Goal: Information Seeking & Learning: Understand process/instructions

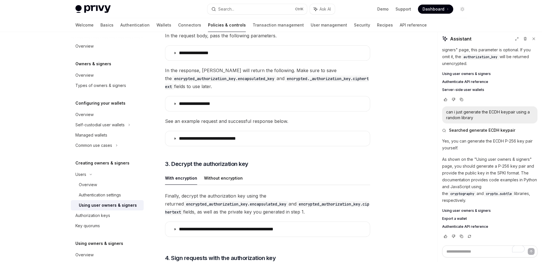
scroll to position [797, 0]
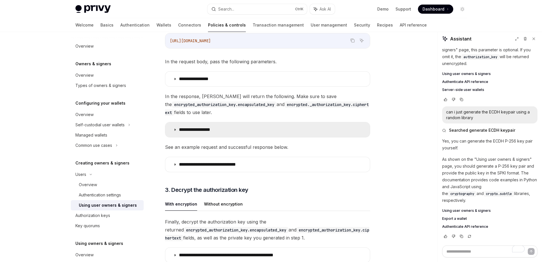
click at [245, 124] on summary "**********" at bounding box center [267, 129] width 205 height 15
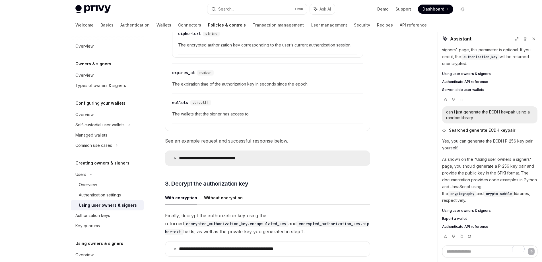
scroll to position [1110, 0]
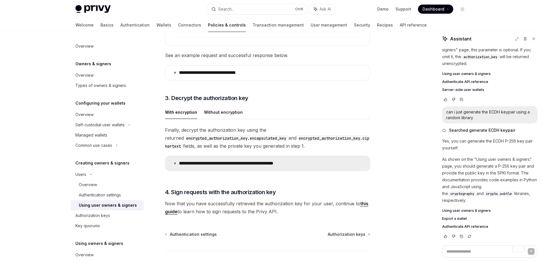
click at [207, 162] on summary "**********" at bounding box center [267, 163] width 205 height 15
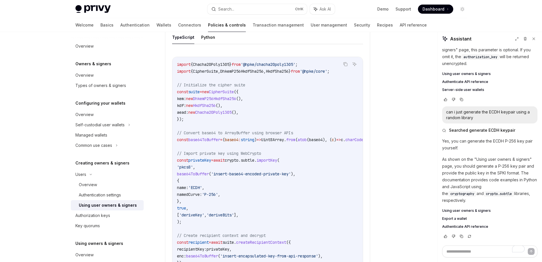
scroll to position [1224, 0]
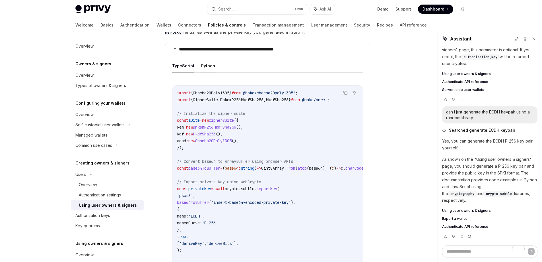
click at [206, 69] on button "Python" at bounding box center [208, 65] width 14 height 13
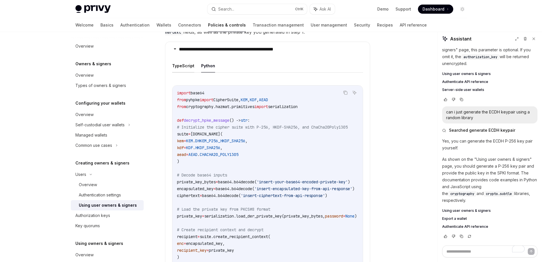
click at [188, 72] on button "TypeScript" at bounding box center [183, 65] width 22 height 13
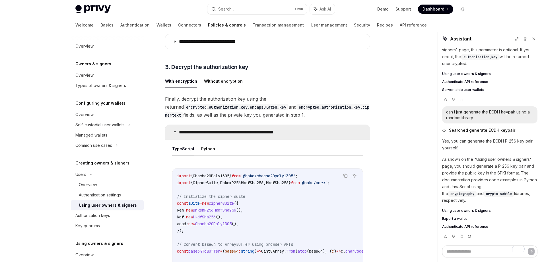
scroll to position [1138, 0]
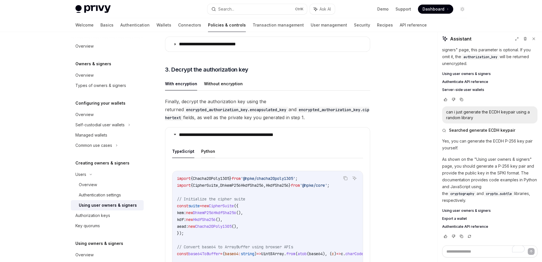
click at [208, 154] on button "Python" at bounding box center [208, 150] width 14 height 13
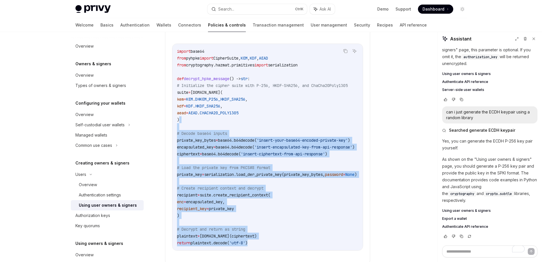
scroll to position [1224, 0]
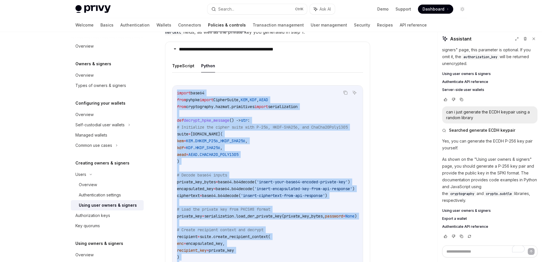
drag, startPoint x: 272, startPoint y: 202, endPoint x: 177, endPoint y: 96, distance: 142.1
click at [177, 96] on code "import base64 from pyhpke import CipherSuite, KEM , KDF , AEAD from cryptograph…" at bounding box center [274, 188] width 194 height 198
copy code "import base64 from pyhpke import CipherSuite, KEM , KDF , AEAD from cryptograph…"
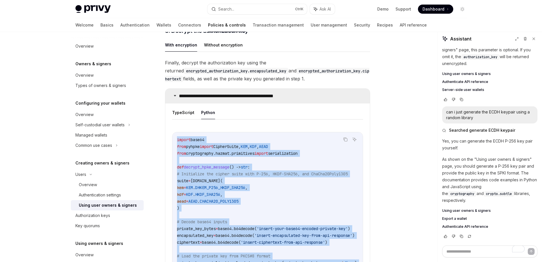
scroll to position [1167, 0]
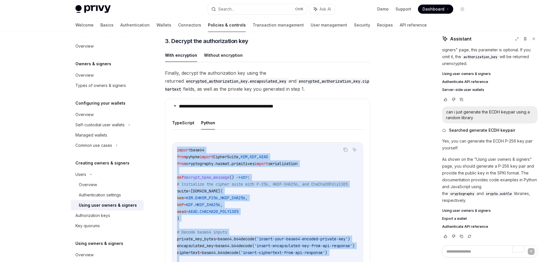
click at [312, 181] on code "import base64 from pyhpke import CipherSuite, KEM , KDF , AEAD from cryptograph…" at bounding box center [274, 245] width 194 height 198
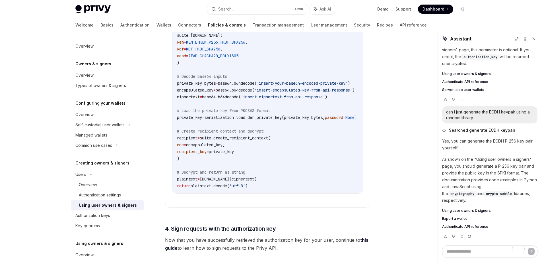
scroll to position [1309, 0]
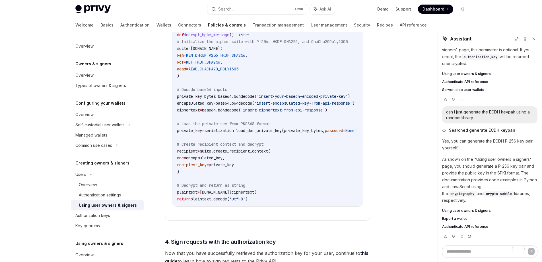
drag, startPoint x: 296, startPoint y: 211, endPoint x: 302, endPoint y: 211, distance: 6.0
click at [302, 206] on div "Copy Ask AI import base64 from pyhpke import CipherSuite, KEM , KDF , AEAD from…" at bounding box center [267, 103] width 191 height 207
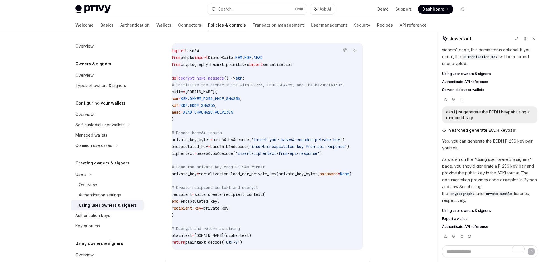
scroll to position [1252, 0]
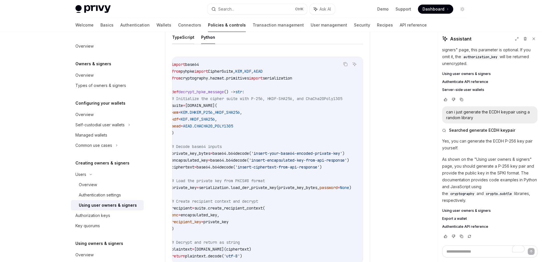
click at [181, 39] on button "TypeScript" at bounding box center [183, 36] width 22 height 13
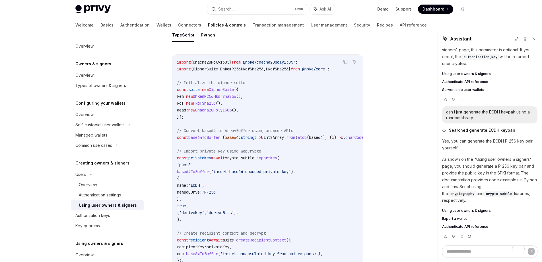
scroll to position [1252, 0]
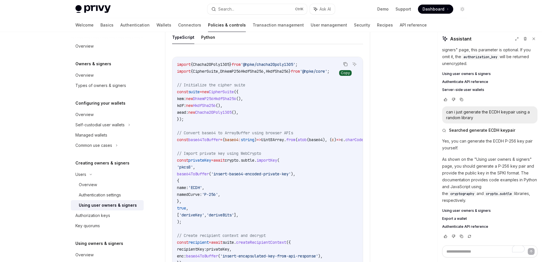
click at [346, 64] on button "Copy the contents from the code block" at bounding box center [345, 63] width 7 height 7
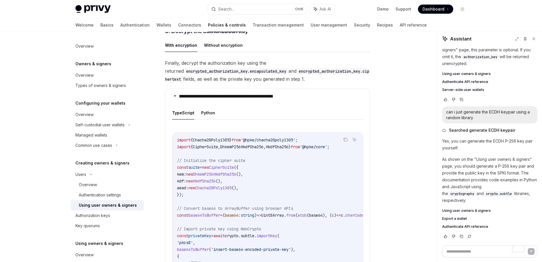
scroll to position [1167, 0]
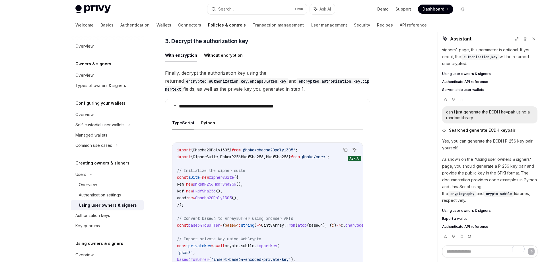
click at [355, 151] on icon "Ask AI" at bounding box center [354, 149] width 3 height 3
click at [354, 151] on icon "Ask AI" at bounding box center [354, 149] width 3 height 3
click at [346, 151] on icon "Copy the contents from the code block" at bounding box center [345, 150] width 3 height 3
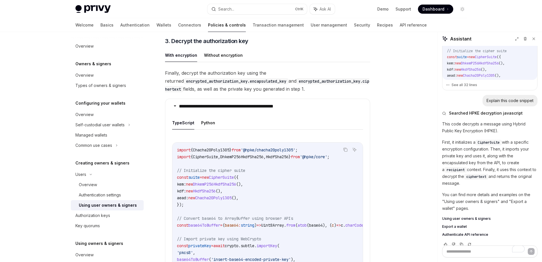
scroll to position [311, 0]
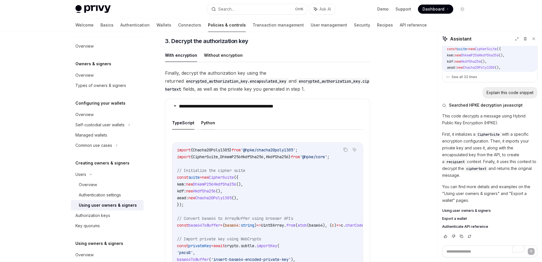
click at [210, 124] on button "Python" at bounding box center [208, 122] width 14 height 13
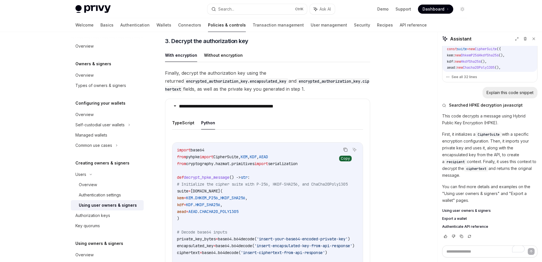
click at [346, 152] on icon "Copy the contents from the code block" at bounding box center [345, 149] width 5 height 5
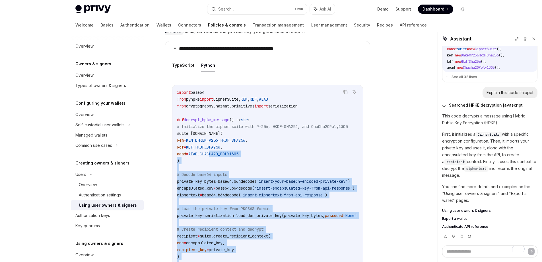
scroll to position [1224, 0]
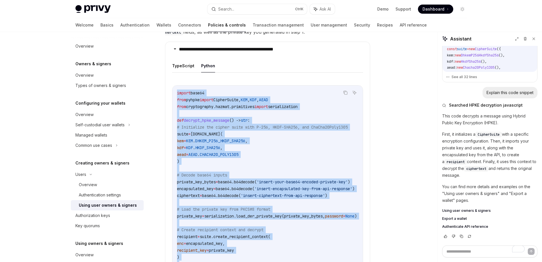
drag, startPoint x: 279, startPoint y: 231, endPoint x: 178, endPoint y: 96, distance: 168.8
click at [178, 96] on code "import base64 from pyhpke import CipherSuite, KEM , KDF , AEAD from cryptograph…" at bounding box center [274, 188] width 194 height 198
copy code "import base64 from pyhpke import CipherSuite, KEM , KDF , AEAD from cryptograph…"
click at [238, 115] on code "import base64 from pyhpke import CipherSuite, KEM , KDF , AEAD from cryptograph…" at bounding box center [274, 188] width 194 height 198
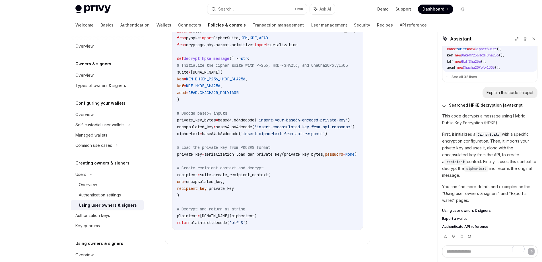
scroll to position [1281, 0]
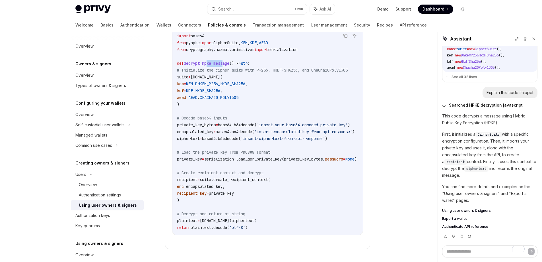
drag, startPoint x: 207, startPoint y: 66, endPoint x: 225, endPoint y: 66, distance: 18.2
click at [225, 66] on span "decrypt_hpke_message" at bounding box center [207, 63] width 46 height 5
click at [214, 66] on span "decrypt_hpke_message" at bounding box center [207, 63] width 46 height 5
drag, startPoint x: 206, startPoint y: 65, endPoint x: 235, endPoint y: 67, distance: 29.1
click at [235, 66] on span "def decrypt_hpke_message () -> str :" at bounding box center [213, 63] width 73 height 5
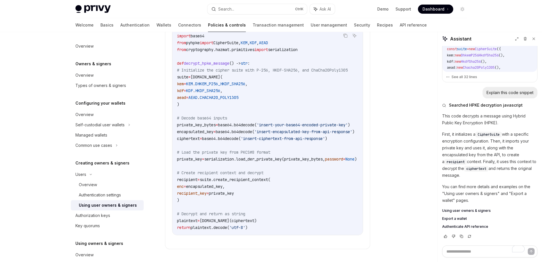
copy span "hpke_message"
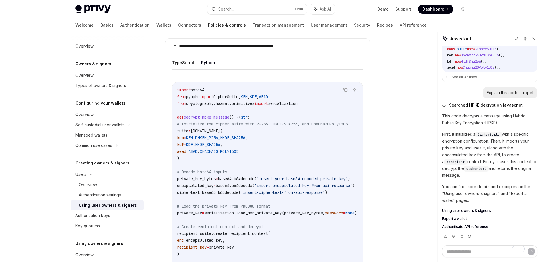
scroll to position [1224, 0]
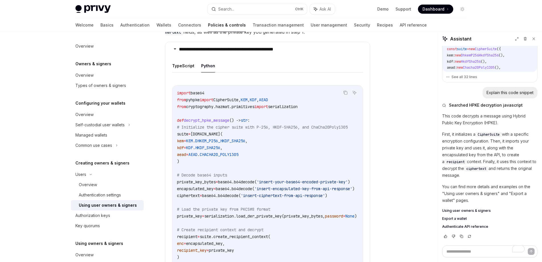
click at [184, 68] on button "TypeScript" at bounding box center [183, 65] width 22 height 13
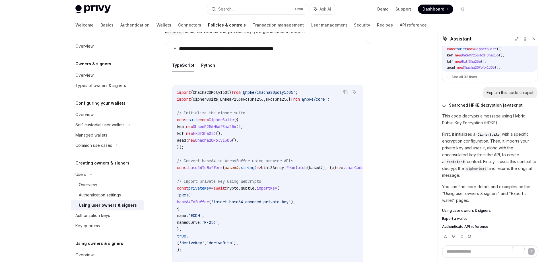
scroll to position [1224, 0]
click at [205, 67] on button "Python" at bounding box center [208, 65] width 14 height 13
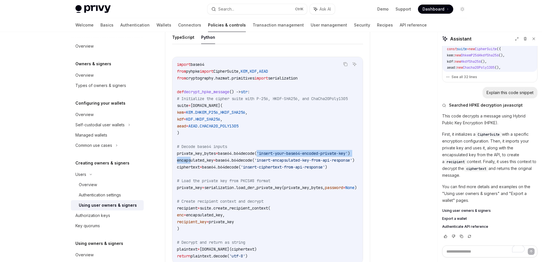
drag, startPoint x: 276, startPoint y: 156, endPoint x: 234, endPoint y: 157, distance: 42.1
click at [234, 156] on span "private_key_bytes = base64.b64decode( 'insert-your-base64-encoded-private-key' )" at bounding box center [263, 153] width 173 height 5
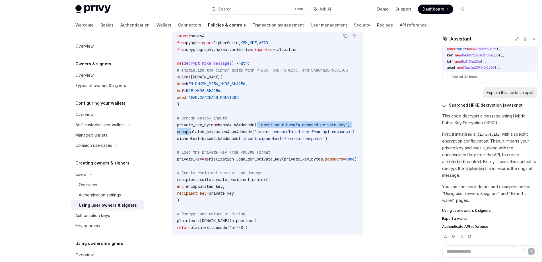
drag, startPoint x: 253, startPoint y: 155, endPoint x: 283, endPoint y: 154, distance: 30.2
click at [270, 154] on span "# Load the private key from PKCS#8 format" at bounding box center [223, 151] width 93 height 5
copy span "PKCS#8 format"
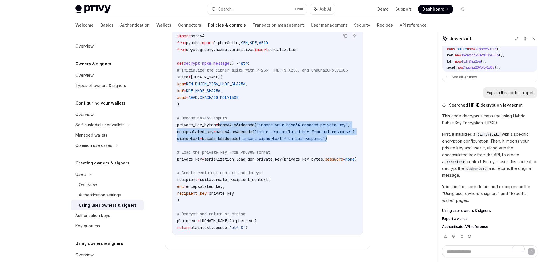
drag, startPoint x: 234, startPoint y: 127, endPoint x: 352, endPoint y: 141, distance: 118.9
click at [352, 141] on code "import base64 from pyhpke import CipherSuite, KEM , KDF , AEAD from cryptograph…" at bounding box center [274, 131] width 194 height 198
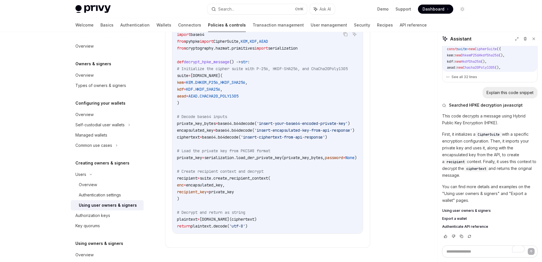
scroll to position [1287, 0]
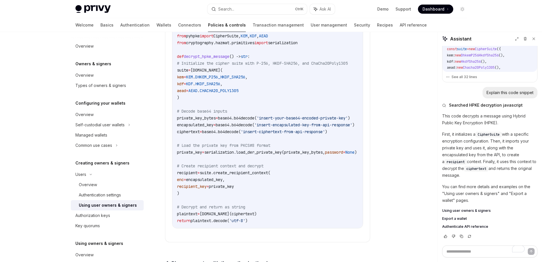
drag, startPoint x: 268, startPoint y: 232, endPoint x: 285, endPoint y: 232, distance: 17.1
click at [285, 228] on div "Copy Ask AI import base64 from pyhpke import CipherSuite, KEM , KDF , AEAD from…" at bounding box center [267, 124] width 191 height 207
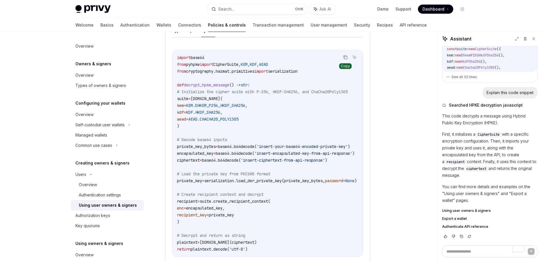
click at [346, 59] on icon "Copy the contents from the code block" at bounding box center [345, 57] width 5 height 5
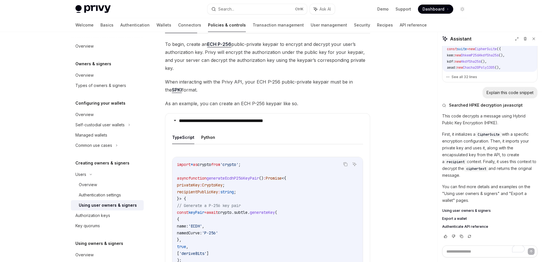
scroll to position [348, 0]
click at [209, 131] on button "Python" at bounding box center [208, 137] width 14 height 13
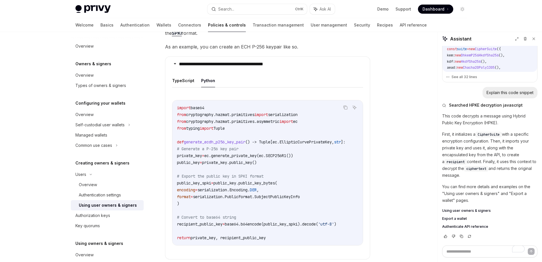
scroll to position [434, 0]
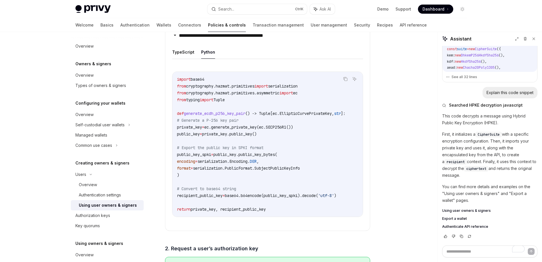
drag, startPoint x: 291, startPoint y: 198, endPoint x: 164, endPoint y: 68, distance: 182.1
copy code "import base64 from cryptography.hazmat.primitives import serialization from cry…"
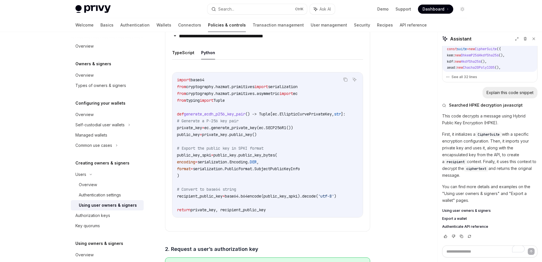
scroll to position [405, 0]
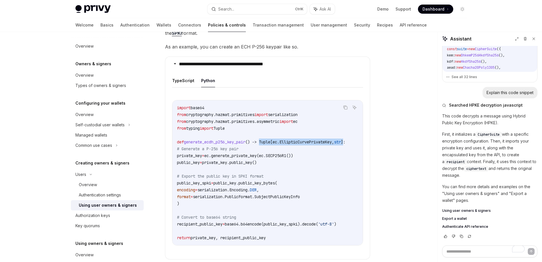
drag, startPoint x: 265, startPoint y: 133, endPoint x: 355, endPoint y: 133, distance: 90.5
click at [345, 139] on span "def generate_ecdh_p256_key_pair () -> Tuple[ec.EllipticCurvePrivateKey, str ]:" at bounding box center [261, 141] width 168 height 5
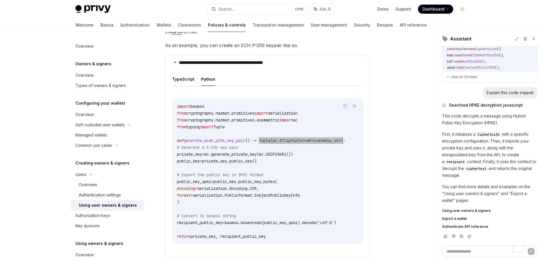
scroll to position [377, 0]
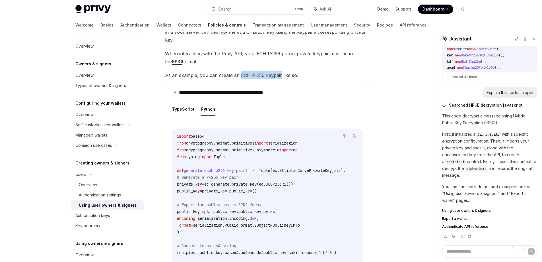
drag, startPoint x: 239, startPoint y: 67, endPoint x: 279, endPoint y: 64, distance: 40.0
click at [279, 71] on span "As an example, you can create an ECH P-256 keypair like so." at bounding box center [267, 75] width 205 height 8
copy span "ECH P-256 keypair"
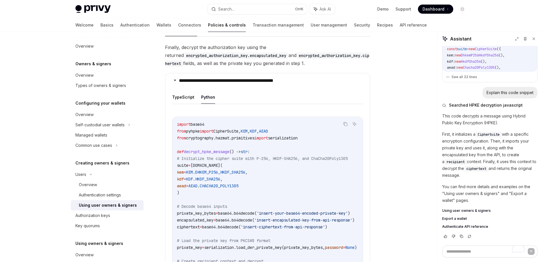
scroll to position [1202, 0]
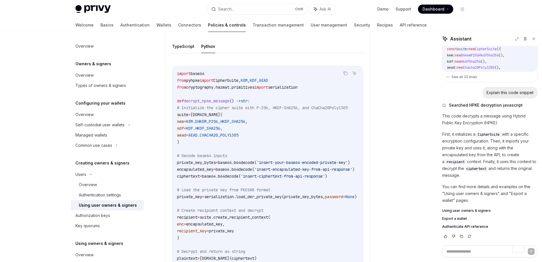
drag, startPoint x: 254, startPoint y: 192, endPoint x: 284, endPoint y: 191, distance: 30.7
click at [270, 191] on span "# Load the private key from PKCS#8 format" at bounding box center [223, 189] width 93 height 5
copy span "PKCS#8 format"
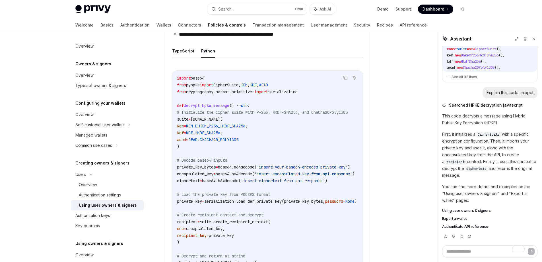
scroll to position [1174, 0]
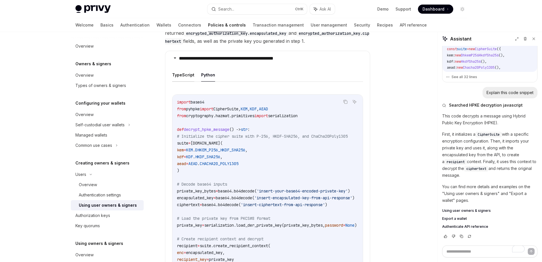
click at [189, 78] on button "TypeScript" at bounding box center [183, 74] width 22 height 13
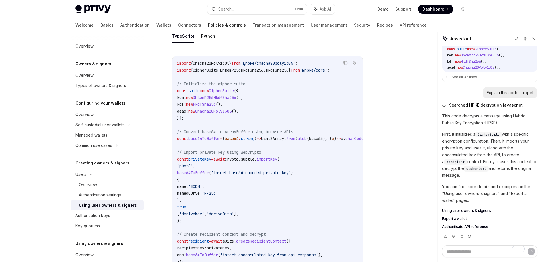
scroll to position [1202, 0]
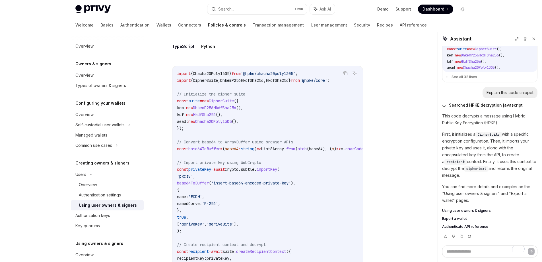
click at [203, 53] on button "Python" at bounding box center [208, 46] width 14 height 13
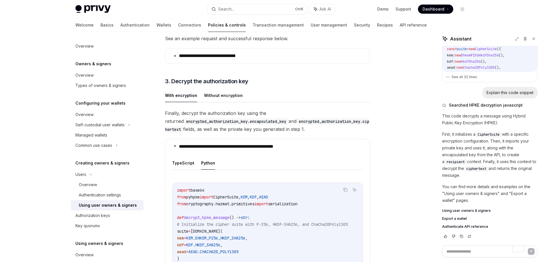
scroll to position [1060, 0]
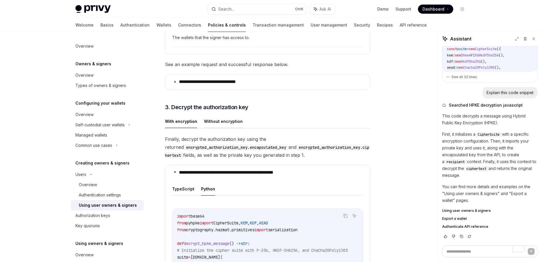
click at [214, 114] on button "Without encryption" at bounding box center [223, 120] width 39 height 13
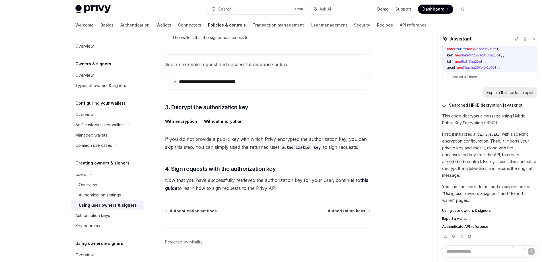
click at [188, 118] on button "With encryption" at bounding box center [181, 120] width 32 height 13
type textarea "*"
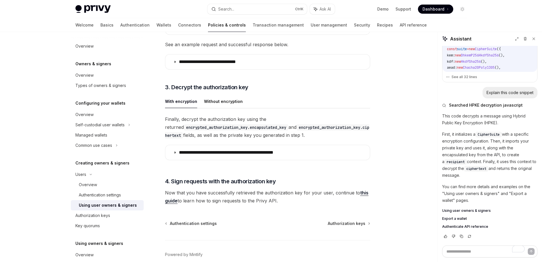
scroll to position [1109, 0]
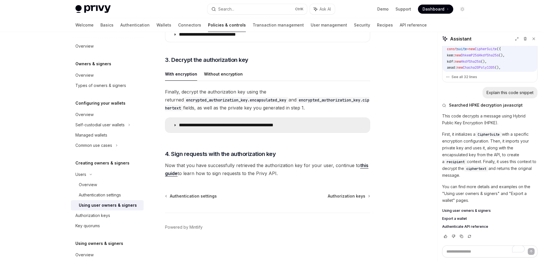
click at [237, 127] on p "**********" at bounding box center [242, 125] width 126 height 6
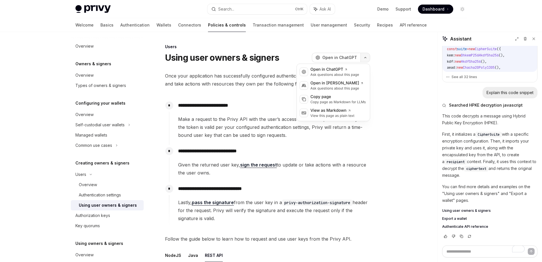
click at [366, 58] on icon "button" at bounding box center [365, 57] width 7 height 2
click at [357, 86] on div "Ask questions about this page" at bounding box center [336, 88] width 53 height 5
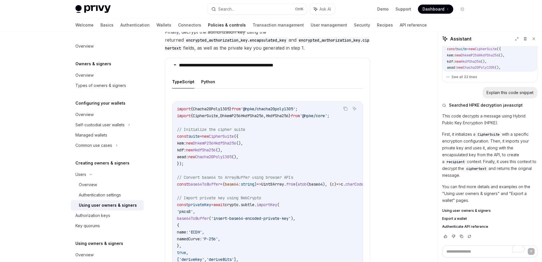
scroll to position [1053, 0]
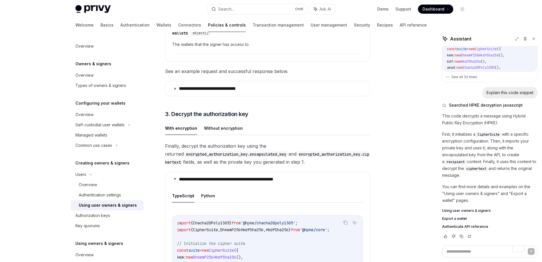
click at [250, 151] on code "encrypted_authorization_key.encapsulated_key" at bounding box center [236, 154] width 105 height 6
copy span "encapsulated_key"
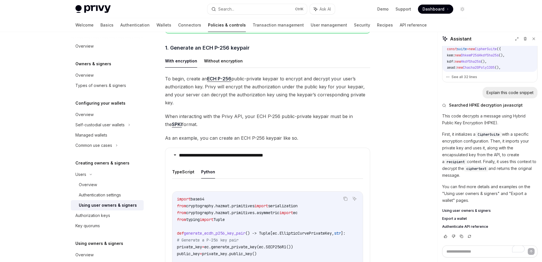
scroll to position [313, 0]
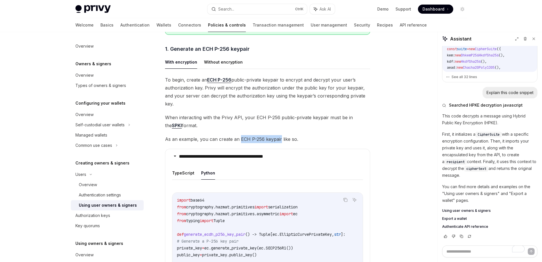
drag, startPoint x: 239, startPoint y: 131, endPoint x: 279, endPoint y: 131, distance: 39.8
click at [279, 135] on span "As an example, you can create an ECH P-256 keypair like so." at bounding box center [267, 139] width 205 height 8
copy span "ECH P-256 keypair"
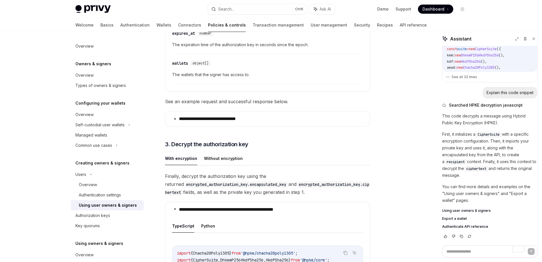
scroll to position [1081, 0]
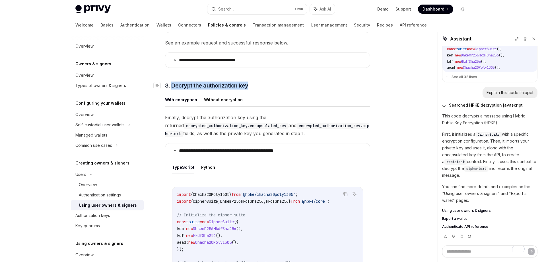
drag, startPoint x: 172, startPoint y: 79, endPoint x: 250, endPoint y: 79, distance: 78.0
click at [250, 81] on h3 "​ 3. Decrypt the authorization key" at bounding box center [267, 85] width 205 height 8
copy span "Decrypt the authorization key"
click at [281, 81] on h3 "​ 3. Decrypt the authorization key" at bounding box center [267, 85] width 205 height 8
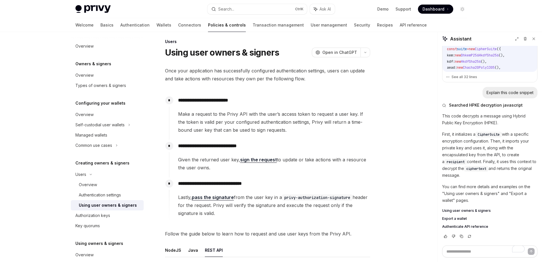
scroll to position [0, 0]
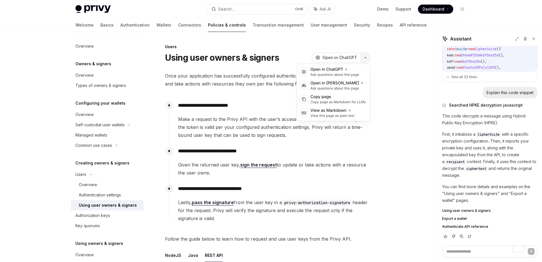
click at [364, 56] on button "button" at bounding box center [366, 58] width 10 height 10
click at [352, 113] on div "View as Markdown" at bounding box center [332, 111] width 44 height 6
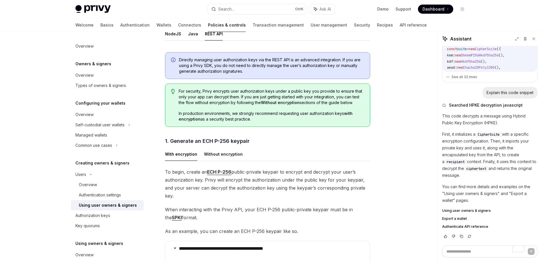
scroll to position [256, 0]
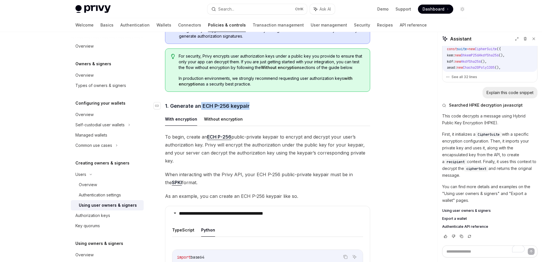
drag, startPoint x: 201, startPoint y: 105, endPoint x: 255, endPoint y: 107, distance: 54.4
click at [255, 107] on h4 "​ 1. Generate an ECH P-256 keypair" at bounding box center [267, 106] width 205 height 8
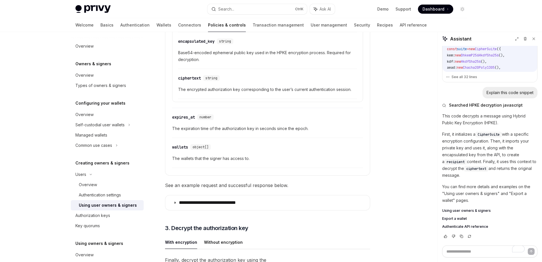
scroll to position [1081, 0]
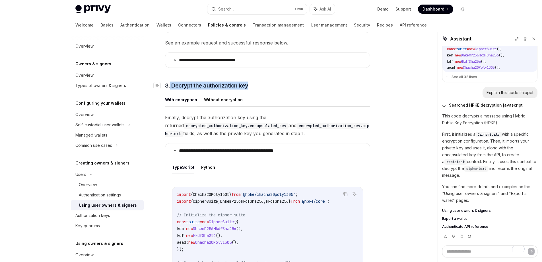
drag, startPoint x: 225, startPoint y: 79, endPoint x: 250, endPoint y: 79, distance: 25.0
click at [250, 81] on h3 "​ 3. Decrypt the authorization key" at bounding box center [267, 85] width 205 height 8
click at [187, 113] on span "Finally, decrypt the authorization key using the returned encrypted_authorizati…" at bounding box center [267, 125] width 205 height 24
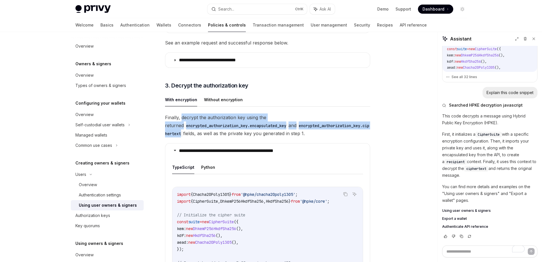
drag, startPoint x: 182, startPoint y: 111, endPoint x: 259, endPoint y: 129, distance: 79.4
click at [259, 129] on span "Finally, decrypt the authorization key using the returned encrypted_authorizati…" at bounding box center [267, 125] width 205 height 24
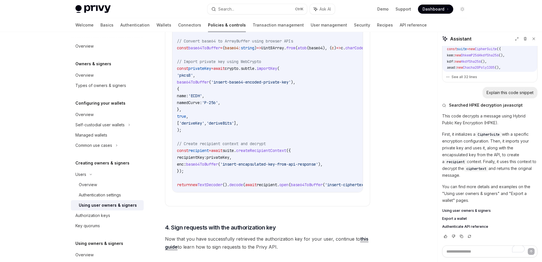
scroll to position [1366, 0]
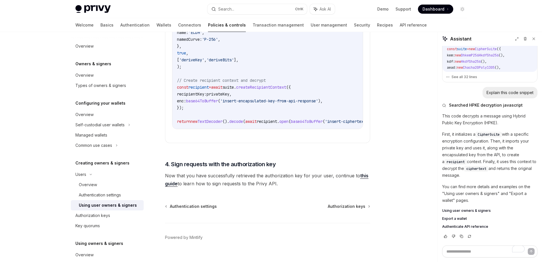
click at [289, 180] on span "Now that you have successfully retrieved the authorization key for your user, c…" at bounding box center [267, 179] width 205 height 16
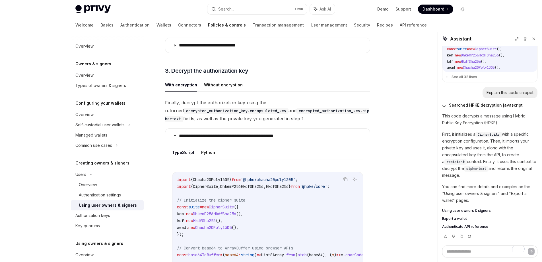
scroll to position [1238, 0]
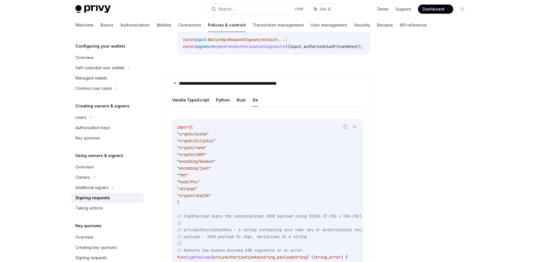
scroll to position [605, 0]
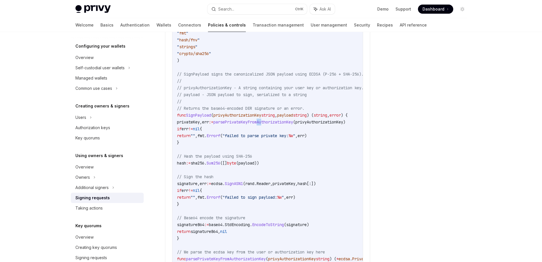
drag, startPoint x: 269, startPoint y: 119, endPoint x: 275, endPoint y: 118, distance: 5.5
click at [275, 119] on span "parsePrivateKeyFromAuthorizationKey" at bounding box center [253, 121] width 80 height 5
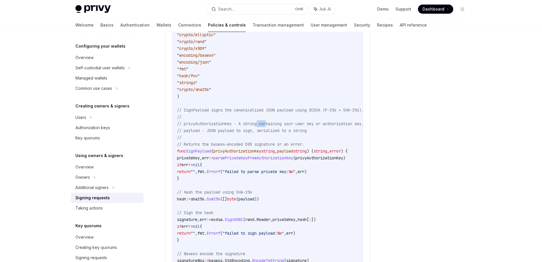
drag, startPoint x: 262, startPoint y: 120, endPoint x: 270, endPoint y: 120, distance: 8.3
click at [270, 121] on span "// privyAuthorizationKey - A string containing your user key or authorization k…" at bounding box center [270, 123] width 187 height 5
drag, startPoint x: 308, startPoint y: 120, endPoint x: 174, endPoint y: 120, distance: 133.8
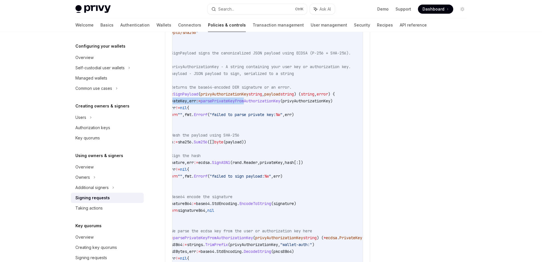
scroll to position [0, 1]
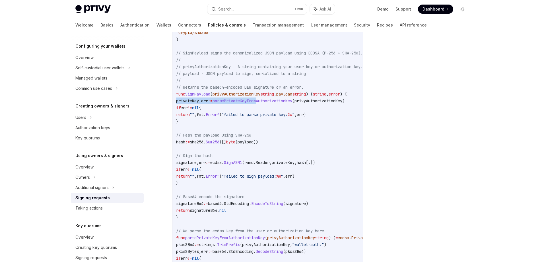
drag, startPoint x: 269, startPoint y: 96, endPoint x: 181, endPoint y: 97, distance: 88.2
click at [177, 97] on code "import ( " crypto/ecdsa " " crypto/elliptic " " crypto/rand " " crypto/x509 " "…" at bounding box center [292, 220] width 232 height 519
click at [293, 91] on span "payload" at bounding box center [285, 93] width 16 height 5
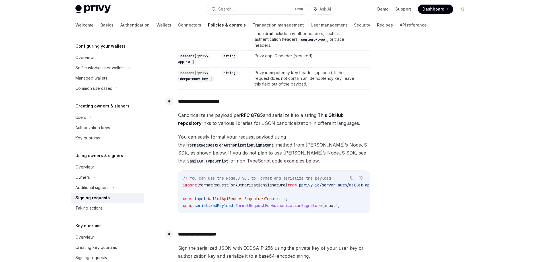
scroll to position [313, 0]
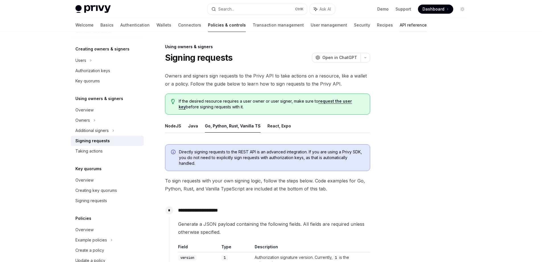
click at [400, 29] on link "API reference" at bounding box center [413, 25] width 27 height 14
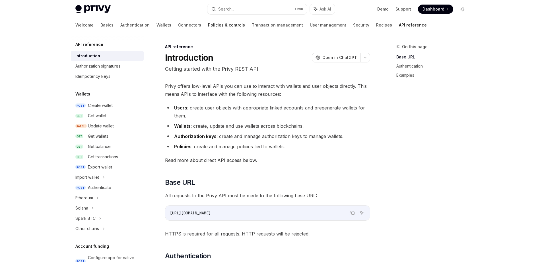
click at [208, 28] on link "Policies & controls" at bounding box center [226, 25] width 37 height 14
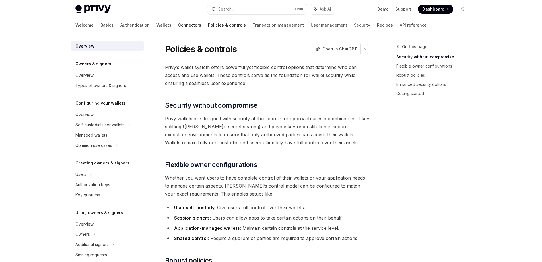
click at [178, 25] on link "Connectors" at bounding box center [189, 25] width 23 height 14
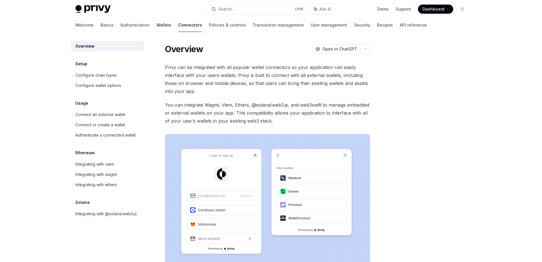
click at [157, 27] on link "Wallets" at bounding box center [164, 25] width 15 height 14
type textarea "*"
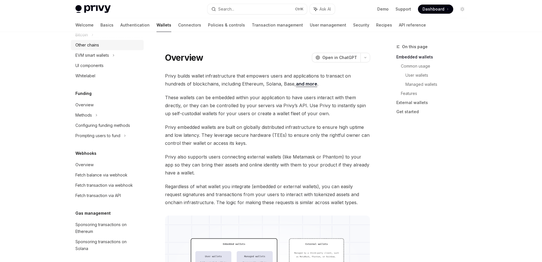
scroll to position [199, 0]
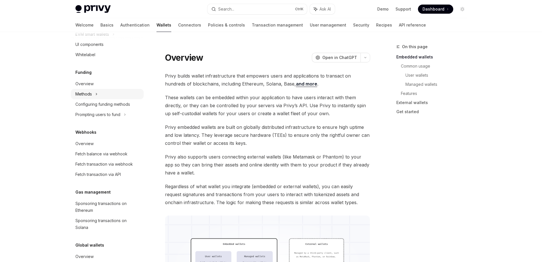
click at [95, 93] on icon at bounding box center [96, 93] width 2 height 7
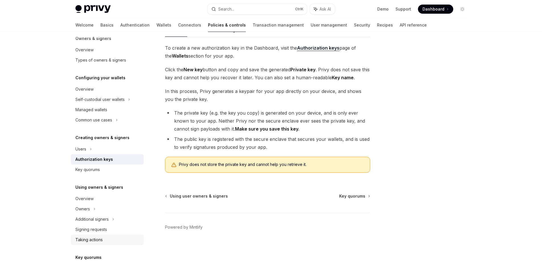
scroll to position [57, 0]
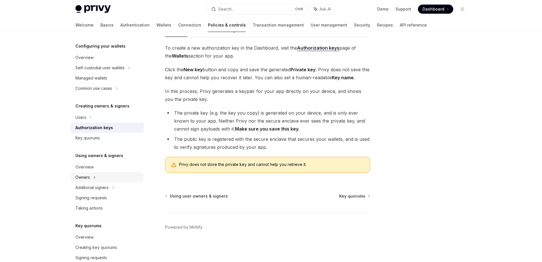
click at [96, 175] on div "Owners" at bounding box center [107, 177] width 73 height 10
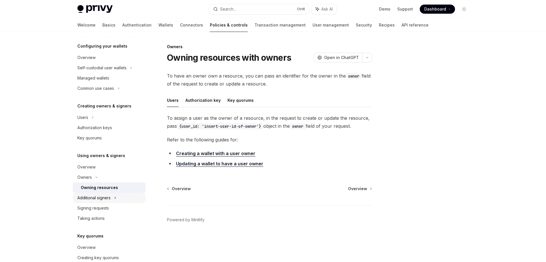
click at [109, 198] on div "Additional signers" at bounding box center [93, 197] width 33 height 7
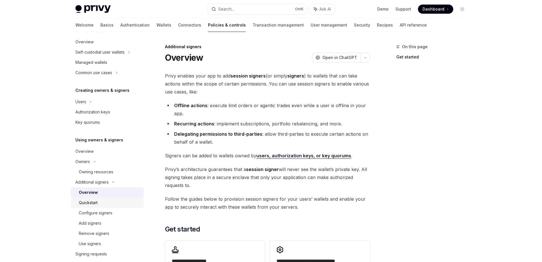
scroll to position [142, 0]
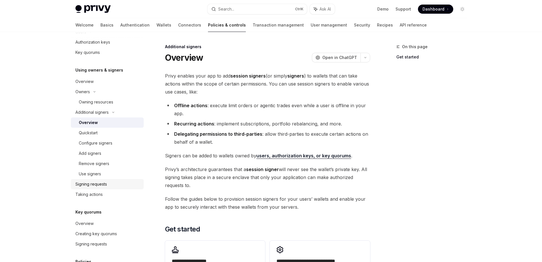
click at [104, 184] on div "Signing requests" at bounding box center [91, 183] width 32 height 7
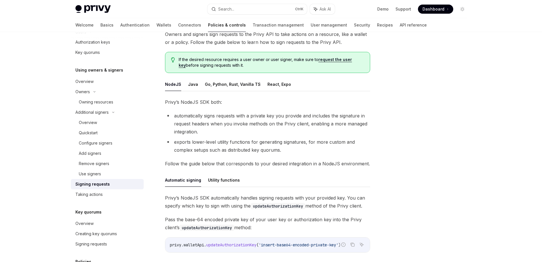
scroll to position [114, 0]
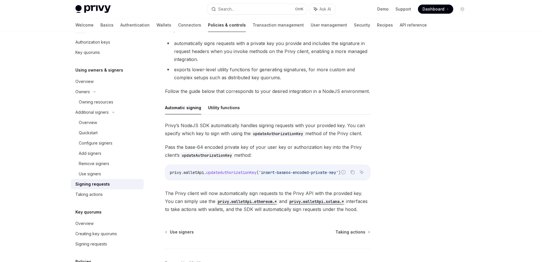
click at [308, 183] on div "[PERSON_NAME]’s NodeJS SDK automatically handles signing requests with your pro…" at bounding box center [267, 167] width 205 height 92
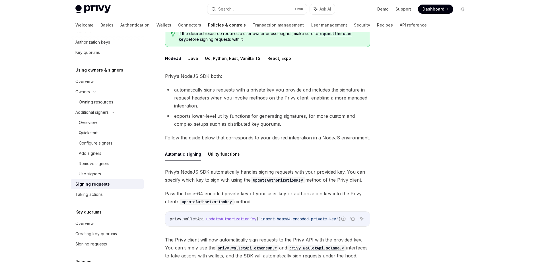
scroll to position [85, 0]
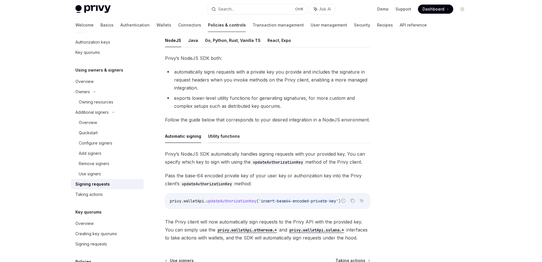
click at [221, 136] on button "Utility functions" at bounding box center [224, 135] width 32 height 13
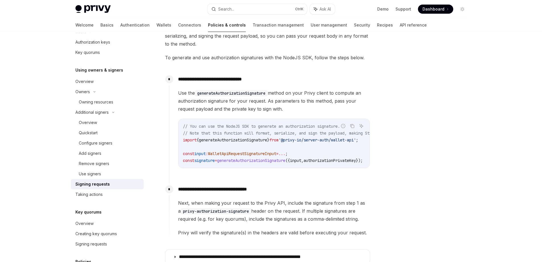
scroll to position [228, 0]
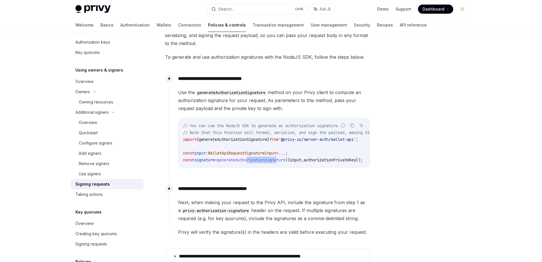
drag, startPoint x: 254, startPoint y: 166, endPoint x: 287, endPoint y: 167, distance: 33.0
click at [287, 167] on div "// You can use the NodeJS SDK to generate an authorization signature. // Note t…" at bounding box center [273, 142] width 191 height 49
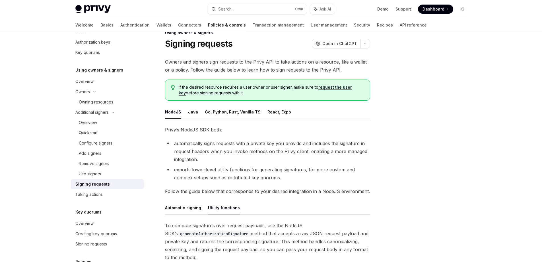
scroll to position [0, 0]
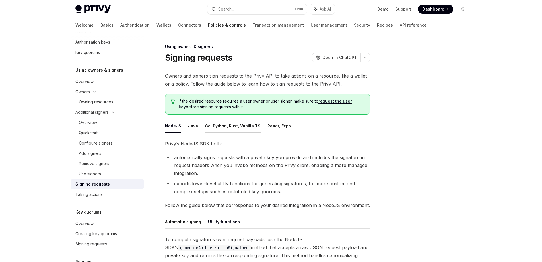
click at [249, 129] on button "Go, Python, Rust, Vanilla TS" at bounding box center [233, 125] width 56 height 13
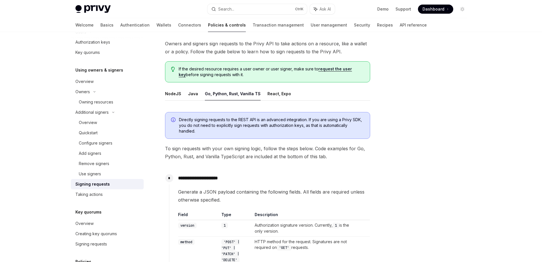
scroll to position [28, 0]
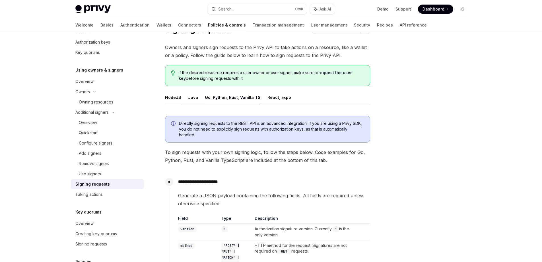
click at [174, 101] on button "NodeJS" at bounding box center [173, 96] width 16 height 13
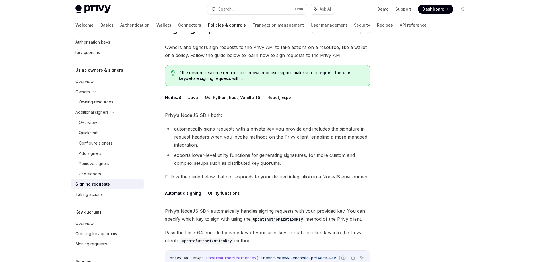
click at [192, 102] on button "Java" at bounding box center [193, 96] width 10 height 13
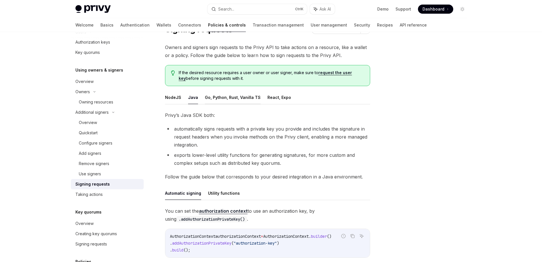
click at [218, 100] on button "Go, Python, Rust, Vanilla TS" at bounding box center [233, 96] width 56 height 13
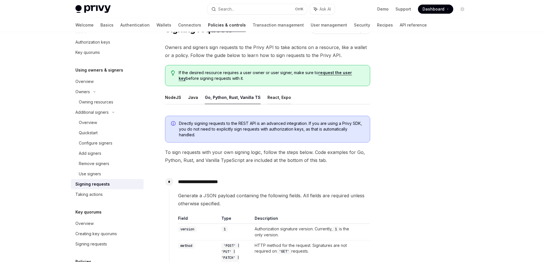
click at [275, 102] on button "React, Expo" at bounding box center [280, 96] width 24 height 13
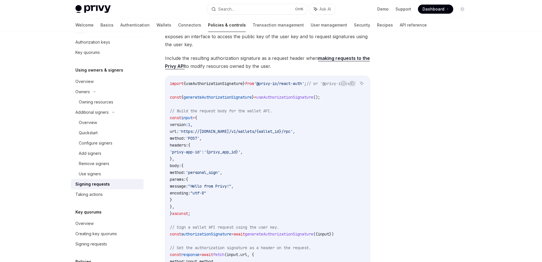
scroll to position [114, 0]
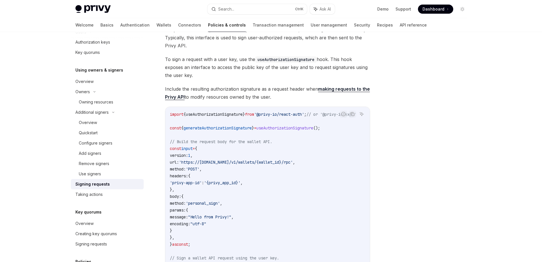
click at [242, 165] on code "import { useAuthorizationSignature } from '@privy-io/react-auth' ; // or '@priv…" at bounding box center [270, 227] width 200 height 232
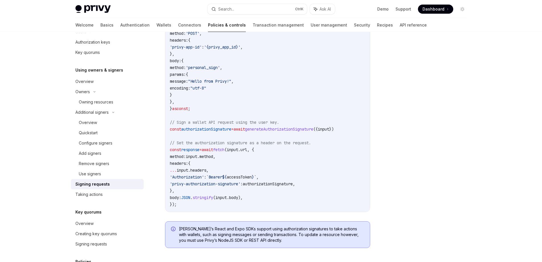
scroll to position [213, 0]
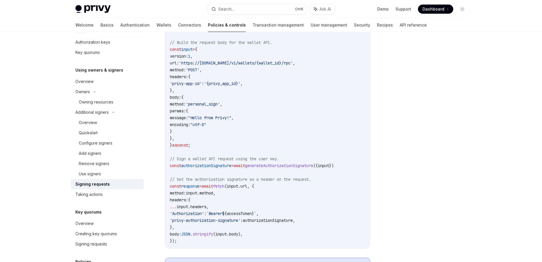
click at [228, 124] on code "import { useAuthorizationSignature } from '@privy-io/react-auth' ; // or '@priv…" at bounding box center [270, 128] width 200 height 232
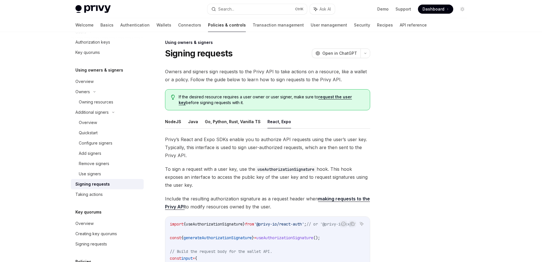
scroll to position [0, 0]
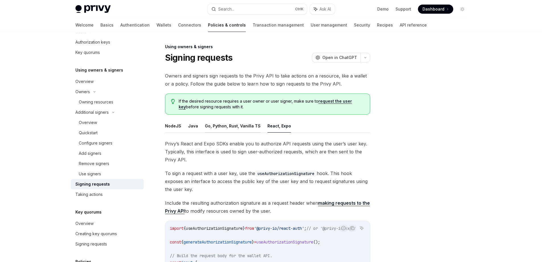
click at [234, 129] on button "Go, Python, Rust, Vanilla TS" at bounding box center [233, 125] width 56 height 13
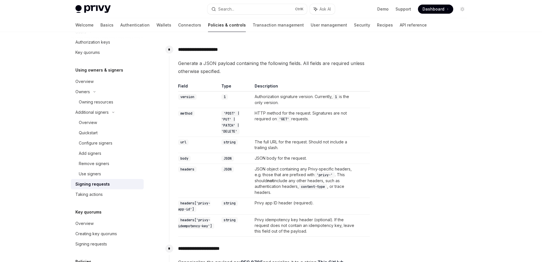
scroll to position [171, 0]
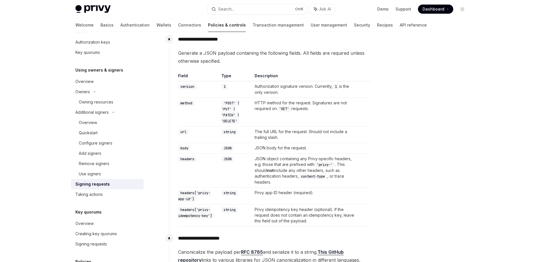
click at [223, 148] on td "JSON" at bounding box center [235, 148] width 33 height 11
click at [231, 148] on code "JSON" at bounding box center [227, 148] width 13 height 6
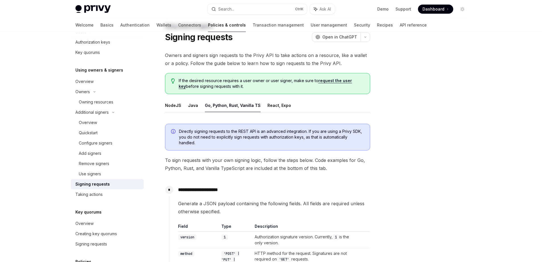
scroll to position [0, 0]
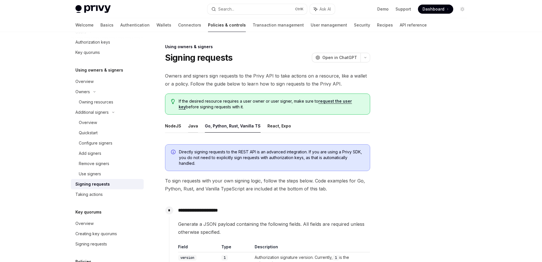
click at [194, 126] on button "Java" at bounding box center [193, 125] width 10 height 13
type textarea "*"
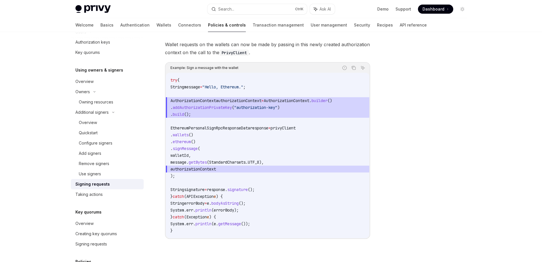
scroll to position [242, 0]
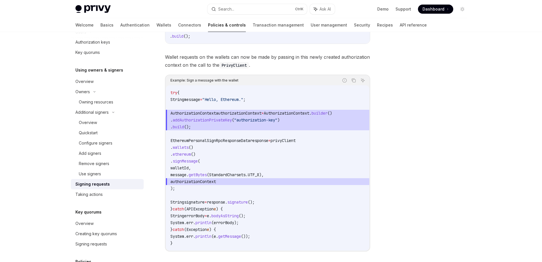
click at [281, 152] on code "try { String message = "Hello, Ethereum." ; AuthorizationContext authorizationC…" at bounding box center [267, 167] width 194 height 157
click at [251, 115] on span "authorizationContext" at bounding box center [239, 112] width 46 height 5
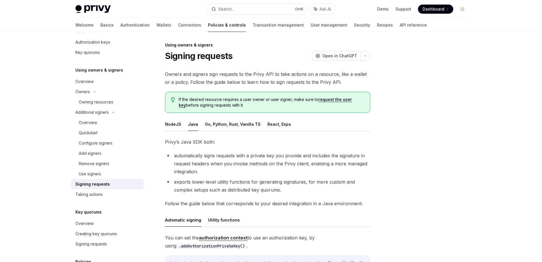
scroll to position [0, 0]
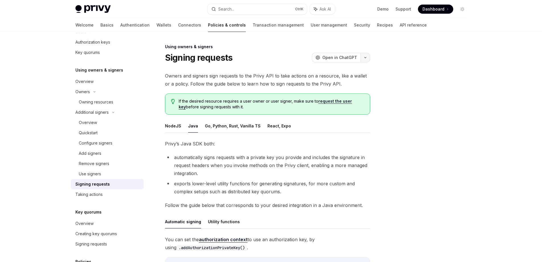
click at [367, 57] on icon "button" at bounding box center [365, 57] width 7 height 2
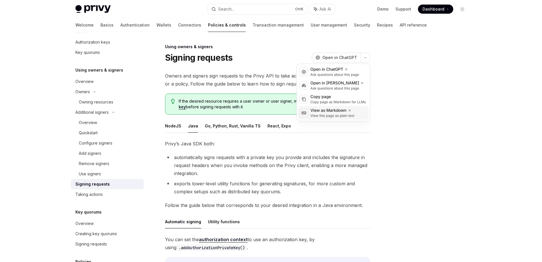
click at [354, 114] on div "View this page as plain text" at bounding box center [332, 115] width 44 height 5
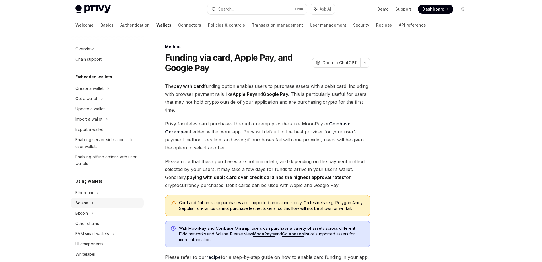
scroll to position [85, 0]
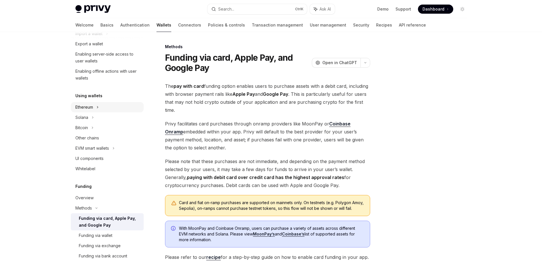
click at [99, 108] on icon at bounding box center [97, 107] width 2 height 7
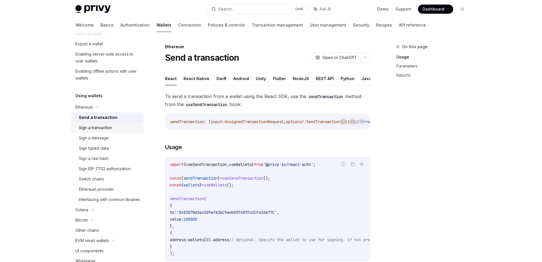
click at [113, 128] on div "Sign a transaction" at bounding box center [109, 127] width 61 height 7
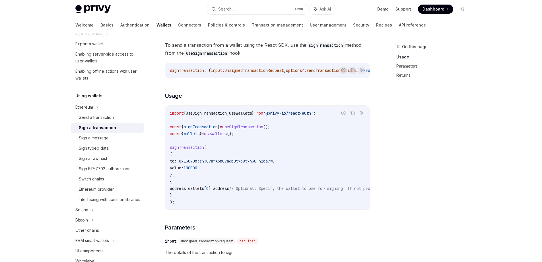
scroll to position [57, 0]
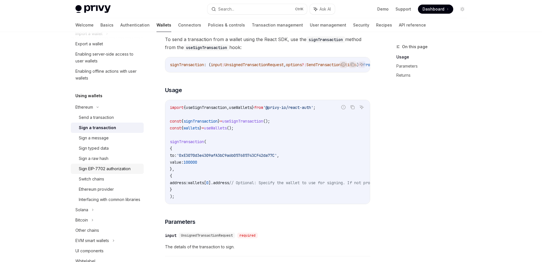
click at [116, 167] on div "Sign EIP-7702 authorization" at bounding box center [105, 168] width 52 height 7
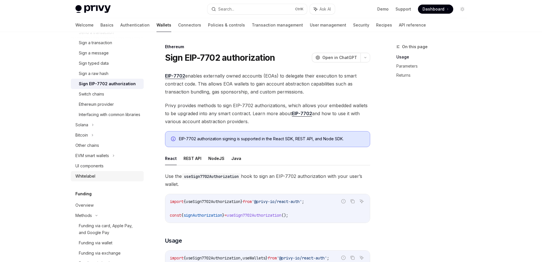
scroll to position [171, 0]
click at [113, 160] on div "EVM smart wallets" at bounding box center [107, 155] width 73 height 10
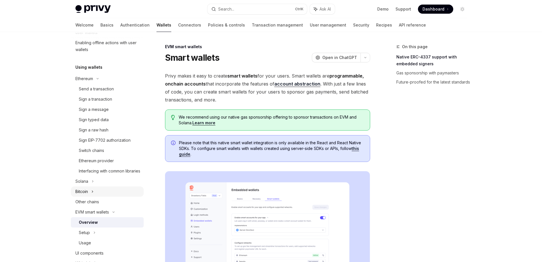
scroll to position [85, 0]
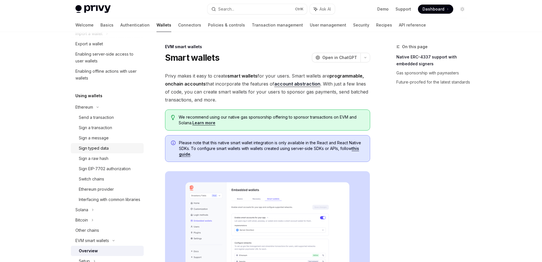
click at [110, 150] on div "Sign typed data" at bounding box center [109, 148] width 61 height 7
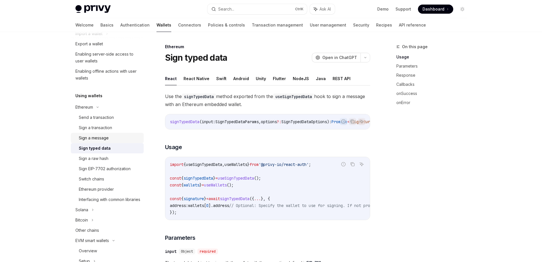
click at [112, 134] on link "Sign a message" at bounding box center [107, 138] width 73 height 10
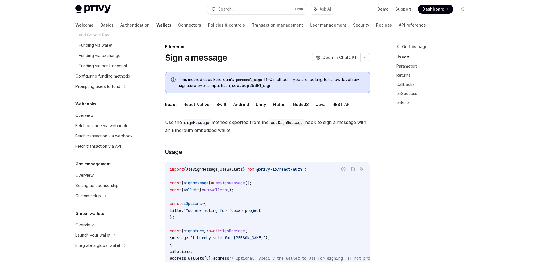
scroll to position [405, 0]
click at [399, 22] on link "API reference" at bounding box center [412, 25] width 27 height 14
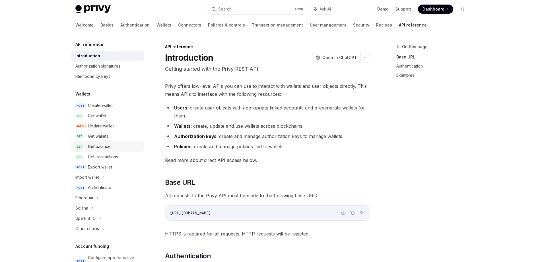
scroll to position [57, 0]
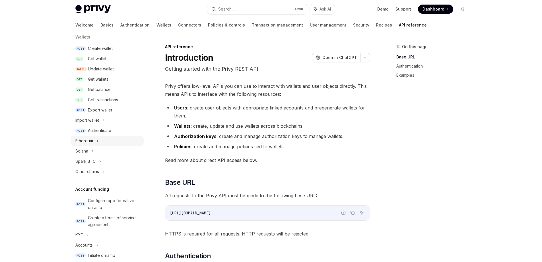
click at [99, 139] on icon at bounding box center [97, 140] width 2 height 7
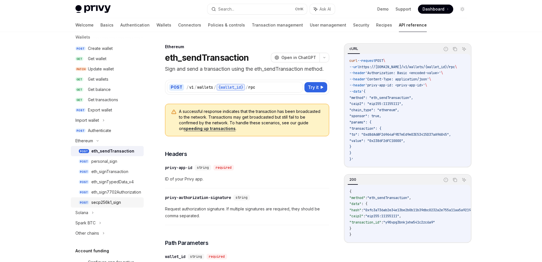
click at [114, 199] on div "secp256k1_sign" at bounding box center [106, 202] width 30 height 7
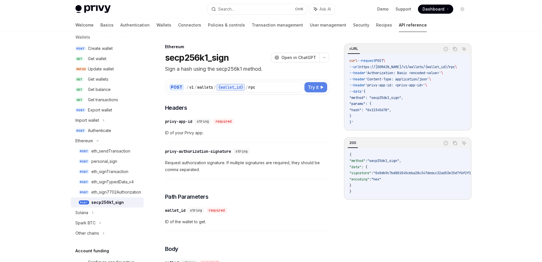
click at [317, 87] on span "Try it" at bounding box center [313, 87] width 11 height 7
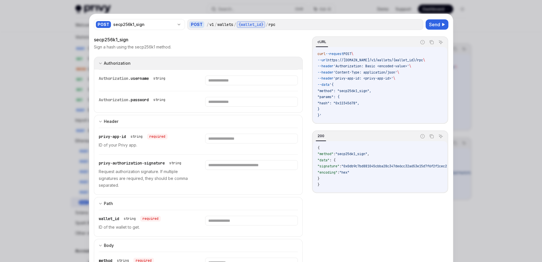
click at [171, 63] on button "Authorization Basic Auth" at bounding box center [198, 63] width 209 height 13
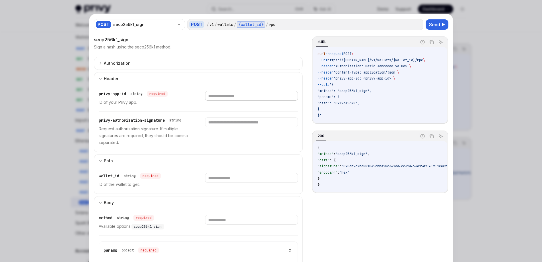
click at [232, 95] on input "text" at bounding box center [251, 96] width 93 height 10
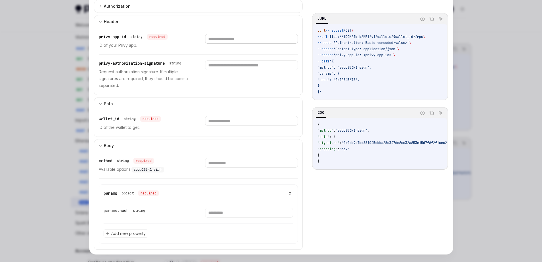
scroll to position [63, 0]
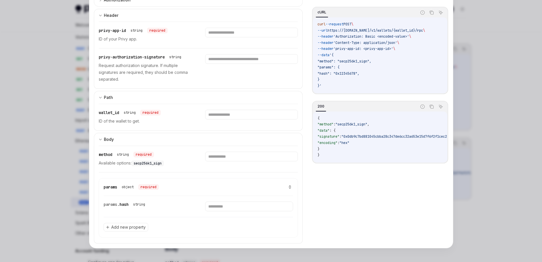
click at [122, 205] on span "hash" at bounding box center [124, 203] width 9 height 5
click at [152, 187] on div "required" at bounding box center [148, 187] width 20 height 6
click at [288, 185] on icon at bounding box center [290, 187] width 4 height 4
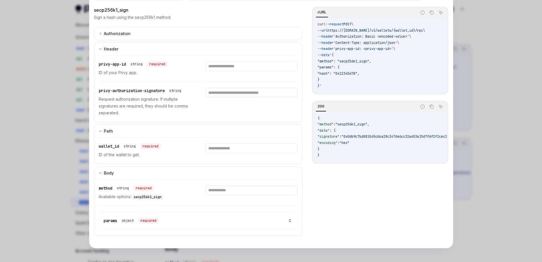
click at [289, 222] on icon at bounding box center [290, 220] width 4 height 4
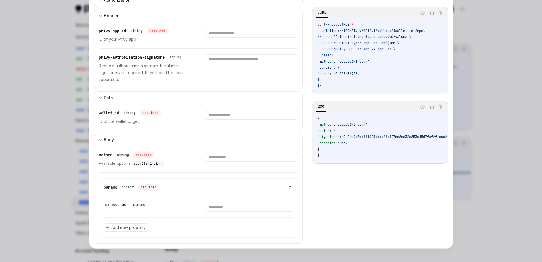
scroll to position [63, 0]
click at [476, 109] on div at bounding box center [271, 131] width 542 height 262
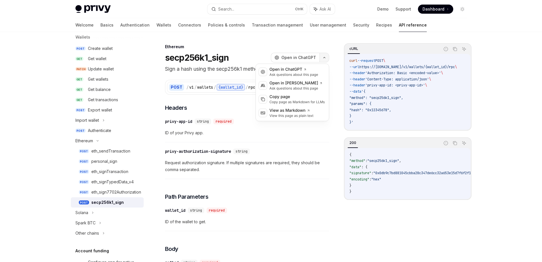
click at [323, 56] on button "button" at bounding box center [325, 58] width 10 height 10
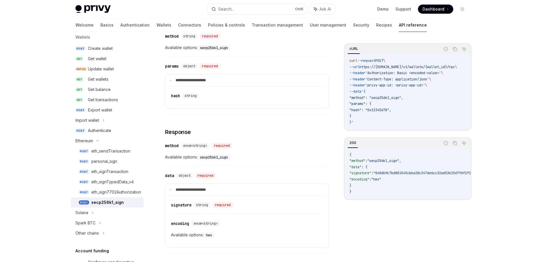
scroll to position [228, 0]
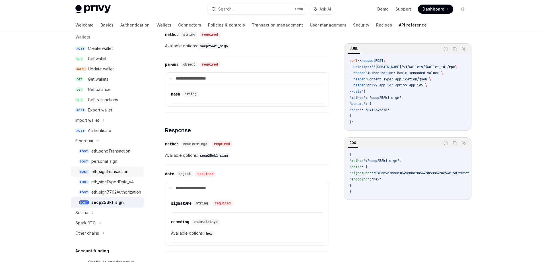
click at [111, 167] on link "POST eth_signTransaction" at bounding box center [107, 171] width 73 height 10
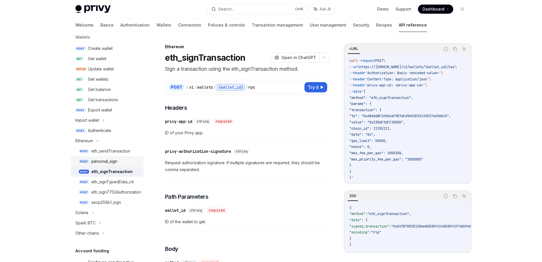
click at [116, 159] on div "personal_sign" at bounding box center [104, 161] width 26 height 7
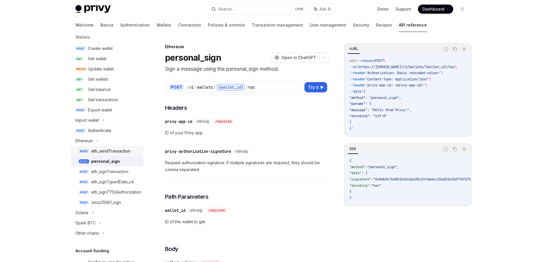
click at [123, 151] on div "eth_sendTransaction" at bounding box center [110, 150] width 39 height 7
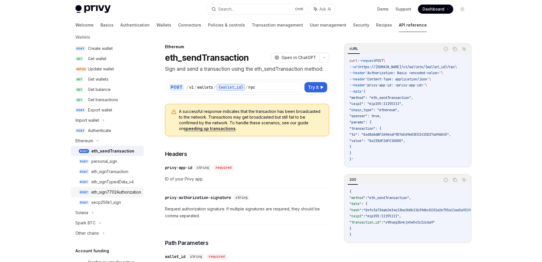
click at [113, 189] on div "eth_sign7702Authorization" at bounding box center [116, 191] width 50 height 7
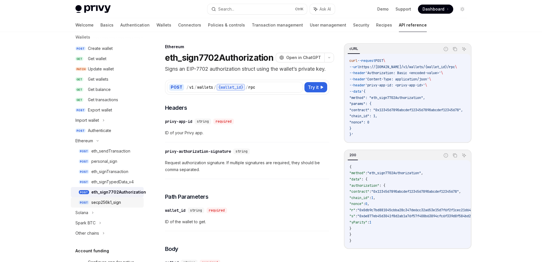
click at [116, 200] on div "secp256k1_sign" at bounding box center [106, 202] width 30 height 7
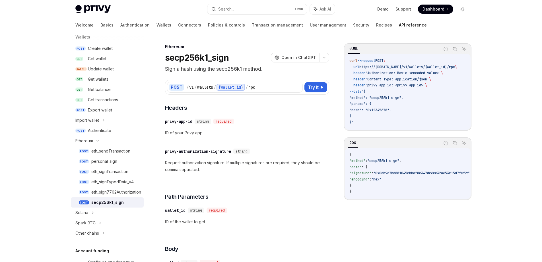
type textarea "*"
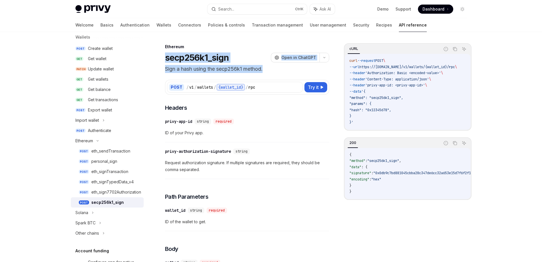
drag, startPoint x: 166, startPoint y: 56, endPoint x: 266, endPoint y: 68, distance: 100.4
click at [266, 68] on header "Ethereum secp256k1_sign OpenAI Open in ChatGPT Sign a hash using the secp256k1 …" at bounding box center [247, 58] width 164 height 29
click at [267, 70] on p "Sign a hash using the secp256k1 method." at bounding box center [247, 69] width 164 height 8
drag, startPoint x: 268, startPoint y: 71, endPoint x: 159, endPoint y: 57, distance: 110.1
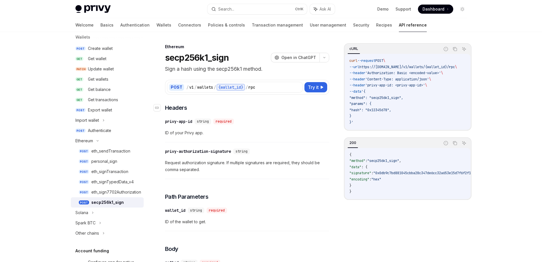
click at [263, 106] on h3 "​ Headers" at bounding box center [247, 108] width 164 height 8
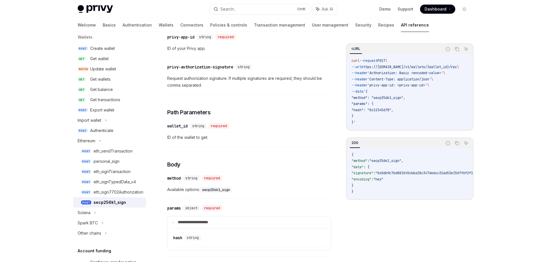
scroll to position [142, 0]
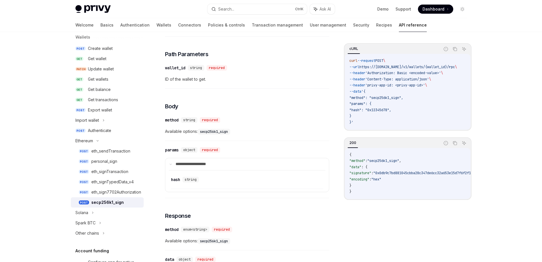
click at [216, 132] on code "secp256k1_sign" at bounding box center [214, 132] width 32 height 6
copy code "secp256k1_sign"
drag, startPoint x: 261, startPoint y: 10, endPoint x: 234, endPoint y: 6, distance: 26.8
click at [234, 6] on div "Search..." at bounding box center [226, 9] width 16 height 7
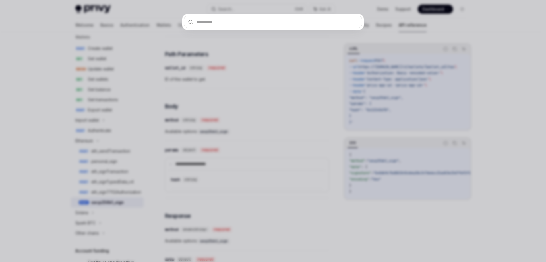
type input "**********"
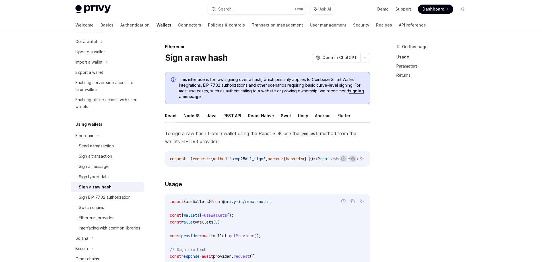
click at [234, 119] on button "REST API" at bounding box center [232, 115] width 18 height 13
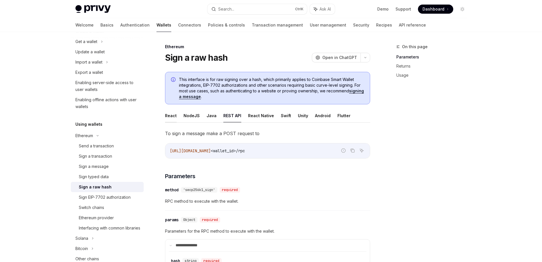
click at [174, 118] on button "React" at bounding box center [171, 115] width 12 height 13
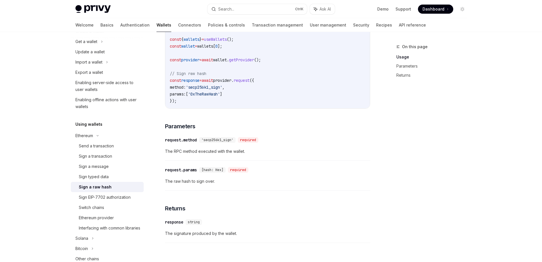
scroll to position [228, 0]
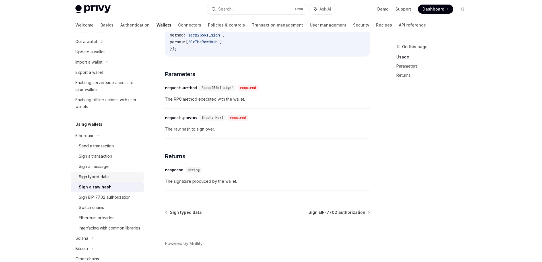
click at [114, 172] on link "Sign typed data" at bounding box center [107, 176] width 73 height 10
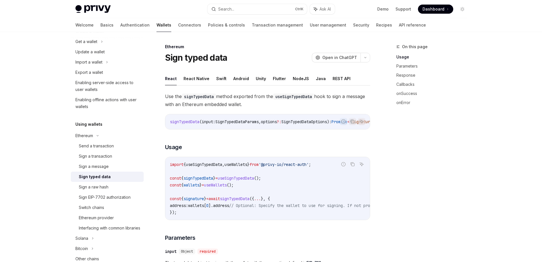
type textarea "*"
click at [242, 7] on button "Search... Ctrl K" at bounding box center [257, 9] width 100 height 10
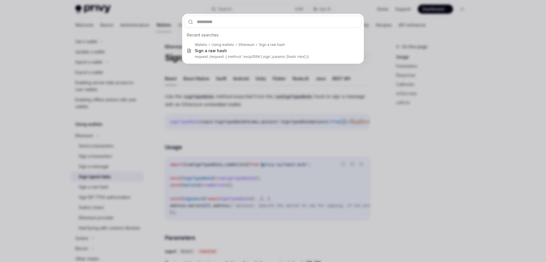
type input "**********"
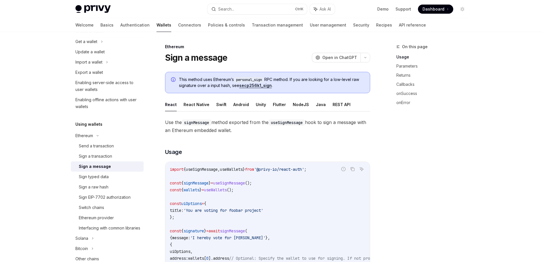
click at [255, 85] on link "secp256k1_sign" at bounding box center [255, 85] width 32 height 5
type textarea "*"
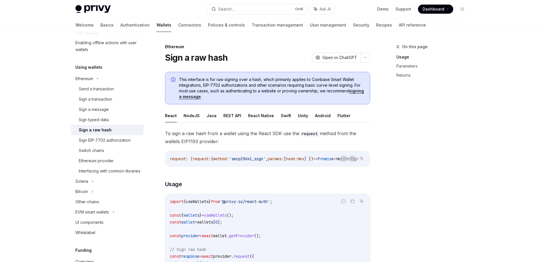
scroll to position [0, 34]
drag, startPoint x: 0, startPoint y: 87, endPoint x: 12, endPoint y: 83, distance: 12.6
click at [0, 87] on div "Privy Docs home page Search... Ctrl K Ask AI Demo Support Dashboard Dashboard S…" at bounding box center [271, 252] width 542 height 505
click at [238, 9] on button "Search... Ctrl K" at bounding box center [257, 9] width 100 height 10
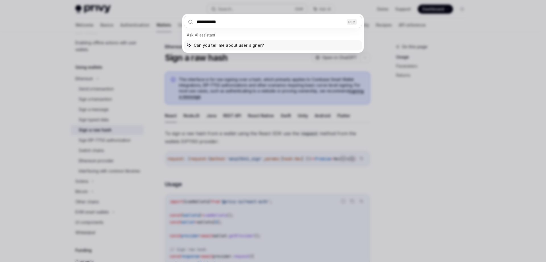
type input "**********"
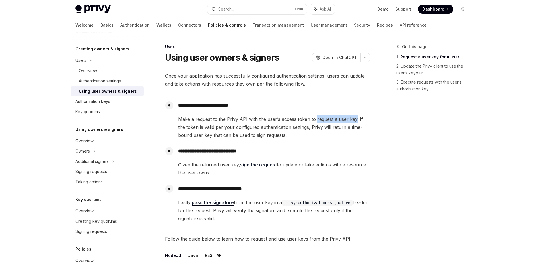
drag, startPoint x: 314, startPoint y: 120, endPoint x: 355, endPoint y: 119, distance: 40.1
click at [355, 119] on span "Make a request to the Privy API with the user’s access token to request a user …" at bounding box center [274, 127] width 192 height 24
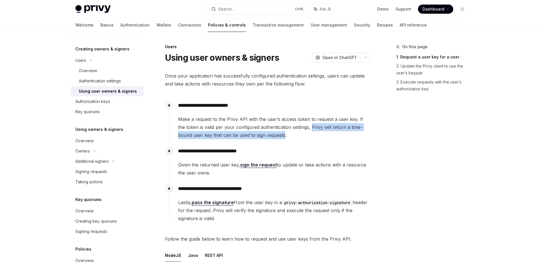
drag, startPoint x: 307, startPoint y: 125, endPoint x: 268, endPoint y: 135, distance: 39.9
click at [268, 135] on span "Make a request to the Privy API with the user’s access token to request a user …" at bounding box center [274, 127] width 192 height 24
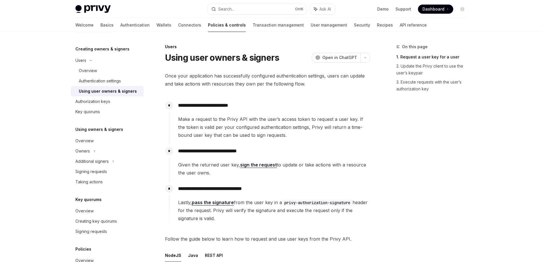
click at [238, 114] on div "**********" at bounding box center [269, 119] width 201 height 40
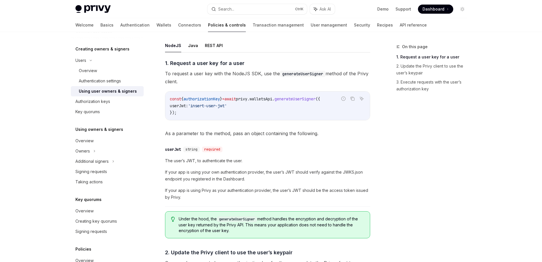
scroll to position [199, 0]
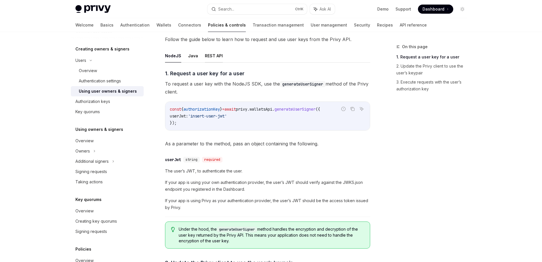
click at [210, 56] on button "REST API" at bounding box center [214, 55] width 18 height 13
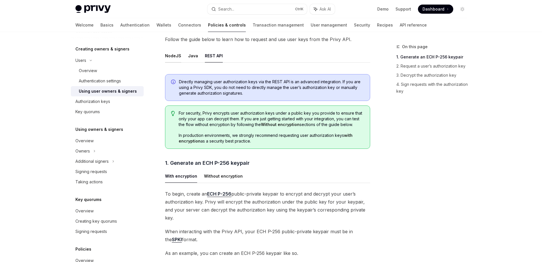
click at [176, 56] on button "NodeJS" at bounding box center [173, 55] width 16 height 13
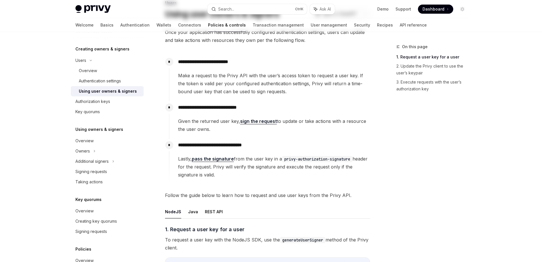
scroll to position [142, 0]
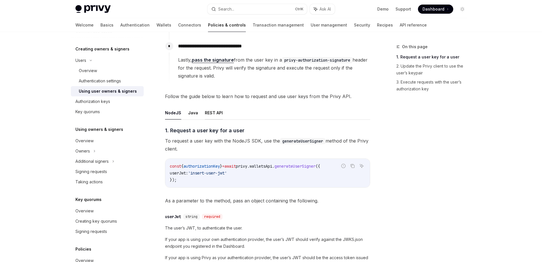
click at [213, 113] on button "REST API" at bounding box center [214, 112] width 18 height 13
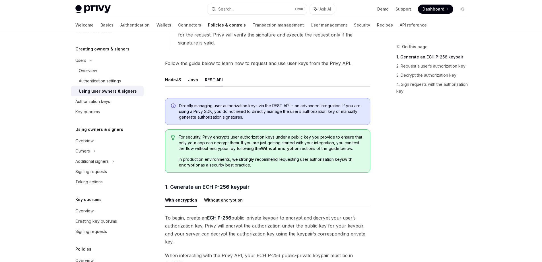
scroll to position [256, 0]
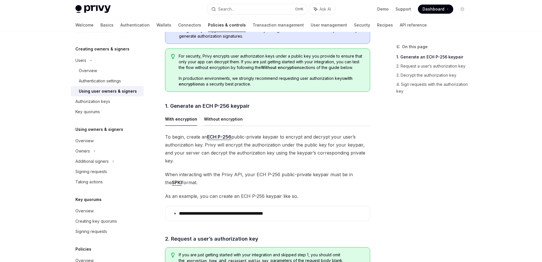
click at [217, 125] on button "Without encryption" at bounding box center [223, 118] width 39 height 13
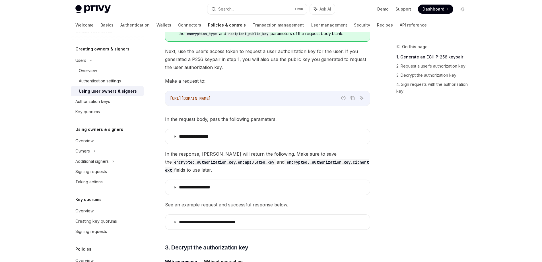
scroll to position [427, 0]
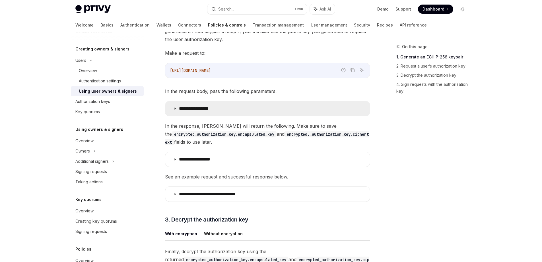
click at [199, 113] on summary "**********" at bounding box center [267, 108] width 205 height 15
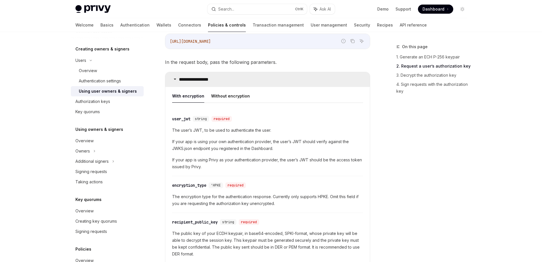
scroll to position [484, 0]
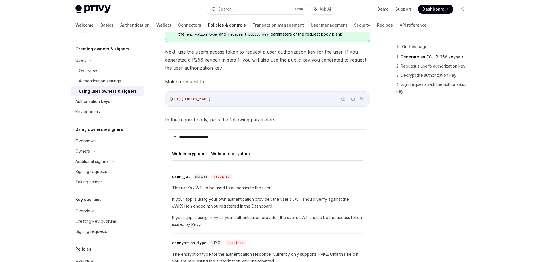
click at [227, 151] on button "Without encryption" at bounding box center [230, 153] width 39 height 13
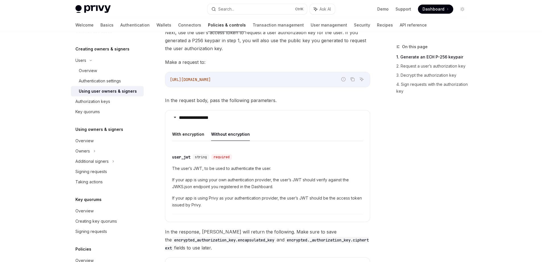
scroll to position [427, 0]
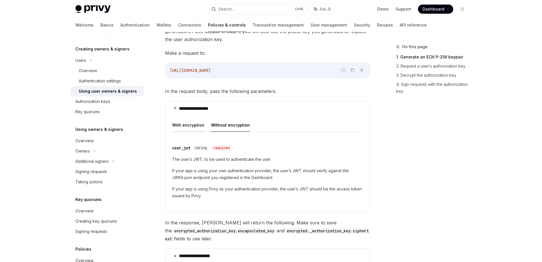
click at [198, 127] on button "With encryption" at bounding box center [188, 124] width 32 height 13
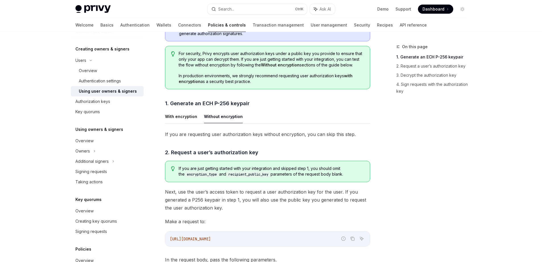
scroll to position [256, 0]
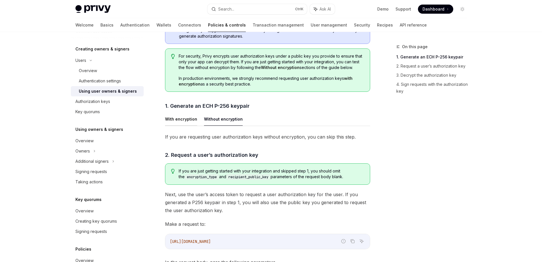
click at [189, 123] on button "With encryption" at bounding box center [181, 118] width 32 height 13
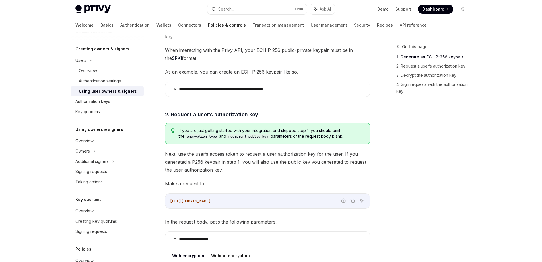
scroll to position [370, 0]
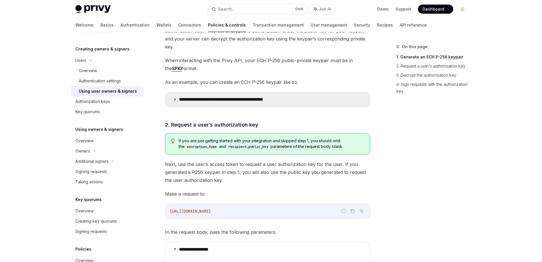
click at [227, 96] on summary "**********" at bounding box center [267, 99] width 205 height 15
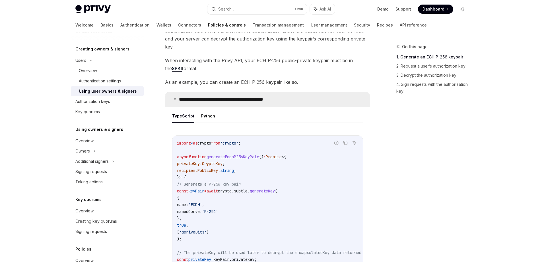
click at [222, 98] on summary "**********" at bounding box center [267, 99] width 205 height 15
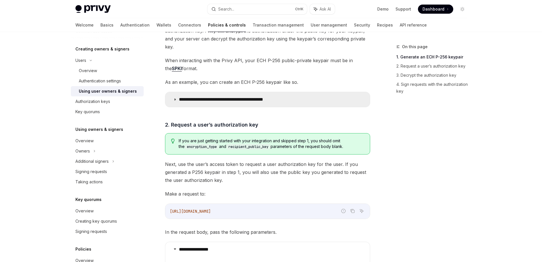
click at [222, 98] on summary "**********" at bounding box center [267, 99] width 205 height 15
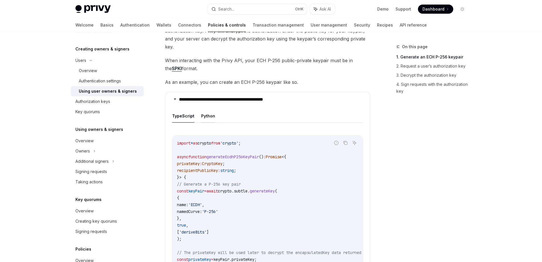
click at [206, 109] on button "Python" at bounding box center [208, 115] width 14 height 13
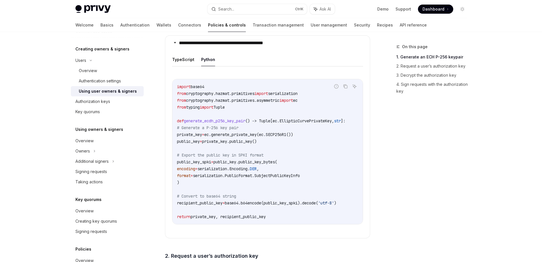
scroll to position [427, 0]
click at [185, 52] on button "TypeScript" at bounding box center [183, 58] width 22 height 13
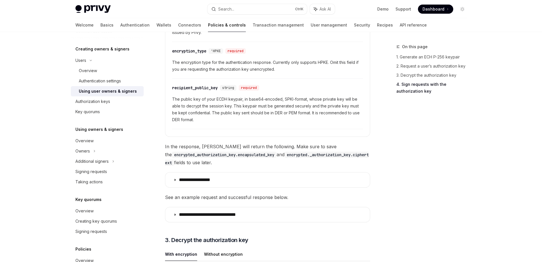
scroll to position [911, 0]
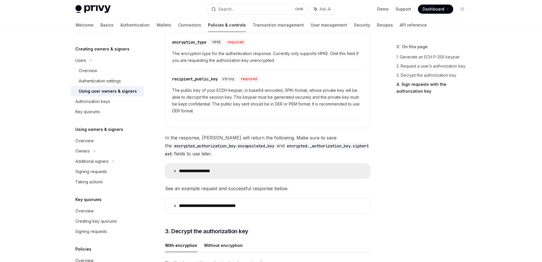
click at [221, 168] on p "**********" at bounding box center [202, 171] width 46 height 6
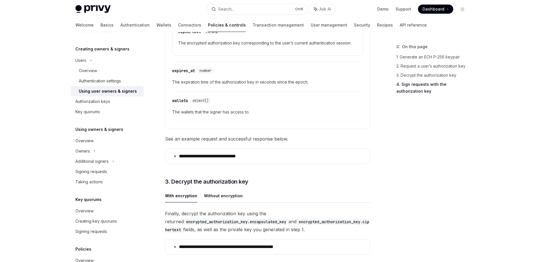
scroll to position [1224, 0]
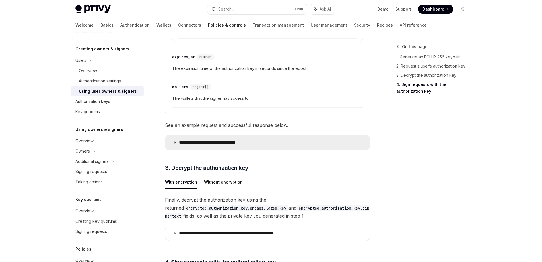
click at [227, 142] on summary "**********" at bounding box center [267, 142] width 205 height 15
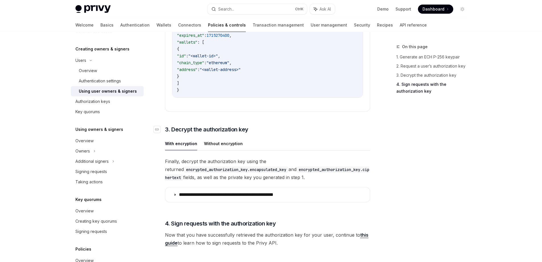
scroll to position [1565, 0]
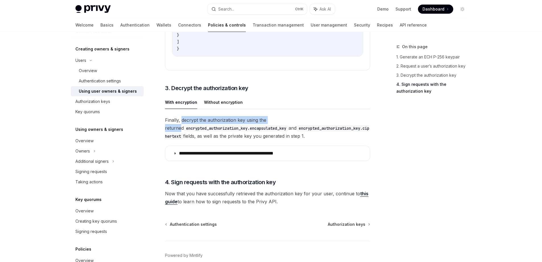
drag, startPoint x: 182, startPoint y: 114, endPoint x: 281, endPoint y: 113, distance: 99.0
click at [281, 116] on span "Finally, decrypt the authorization key using the returned encrypted_authorizati…" at bounding box center [267, 128] width 205 height 24
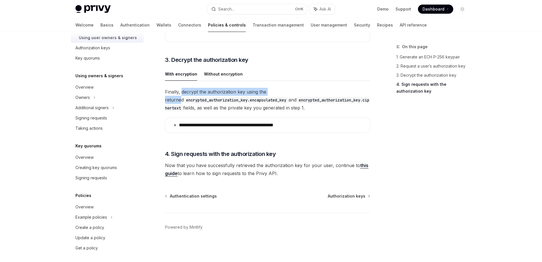
scroll to position [170, 0]
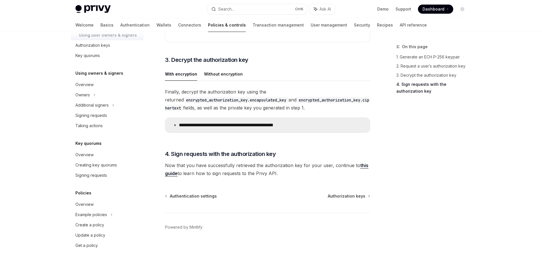
click at [237, 123] on p "**********" at bounding box center [242, 125] width 126 height 6
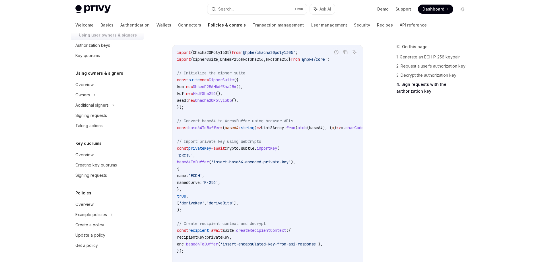
scroll to position [1681, 0]
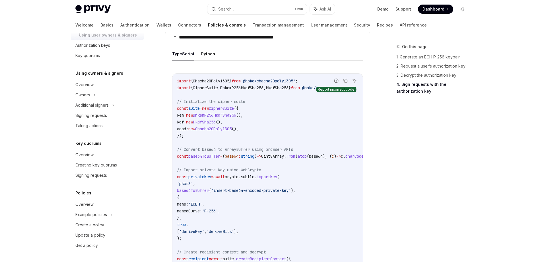
click at [338, 83] on icon "Report incorrect code" at bounding box center [336, 80] width 5 height 5
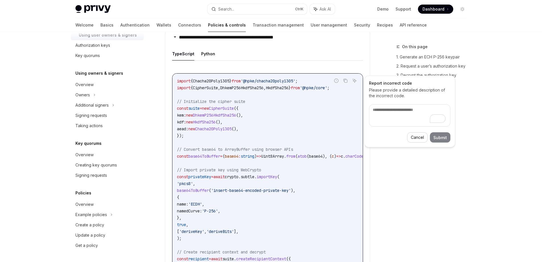
click at [416, 137] on button "Cancel" at bounding box center [417, 137] width 20 height 10
type textarea "*"
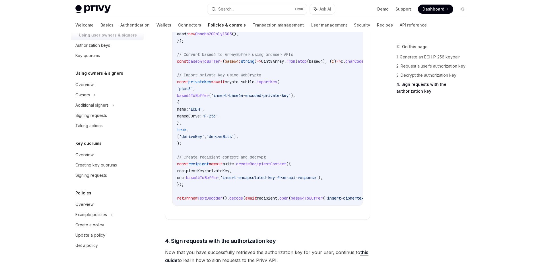
scroll to position [1823, 0]
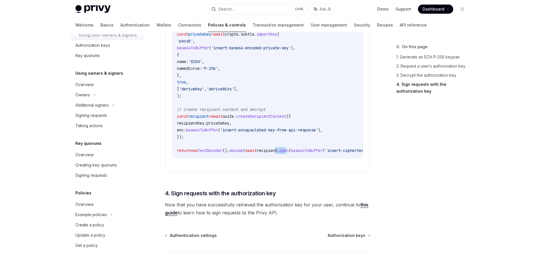
drag, startPoint x: 290, startPoint y: 161, endPoint x: 299, endPoint y: 160, distance: 8.8
click at [299, 158] on div "import { Chacha20Poly1305 } from '@hpke/chacha20poly1305' ; import { CipherSuit…" at bounding box center [267, 44] width 190 height 227
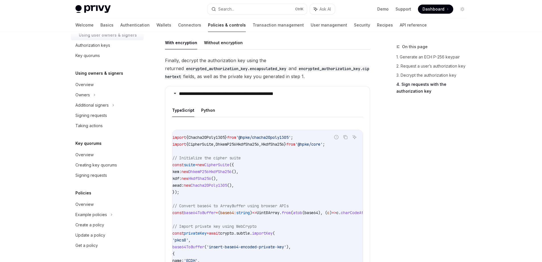
scroll to position [1624, 0]
click at [342, 139] on button "Copy the contents from the code block" at bounding box center [345, 137] width 7 height 7
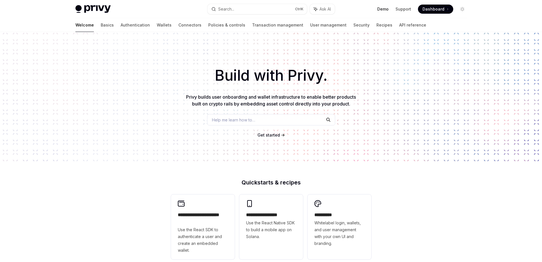
click at [389, 10] on link "Demo" at bounding box center [382, 9] width 11 height 6
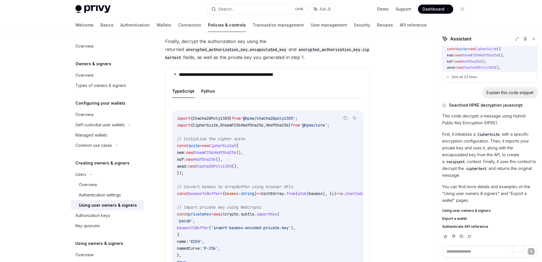
scroll to position [1125, 0]
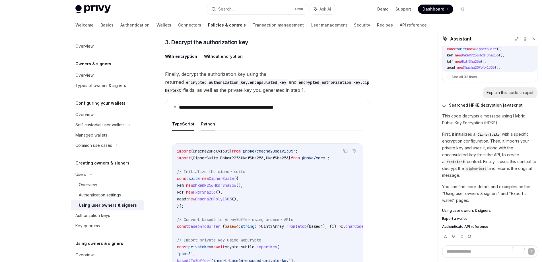
click at [213, 128] on button "Python" at bounding box center [208, 123] width 14 height 13
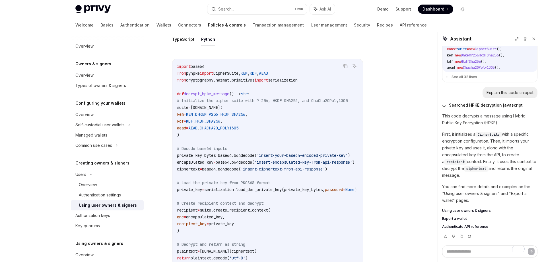
scroll to position [1210, 0]
click at [185, 43] on button "TypeScript" at bounding box center [183, 38] width 22 height 13
type textarea "*"
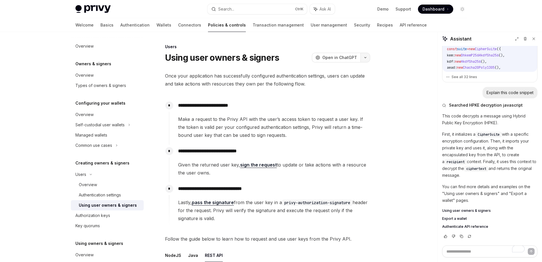
click at [367, 56] on icon "button" at bounding box center [365, 57] width 7 height 2
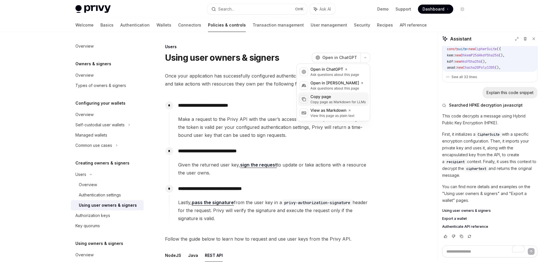
click at [354, 102] on div "Copy page as Markdown for LLMs" at bounding box center [337, 102] width 55 height 5
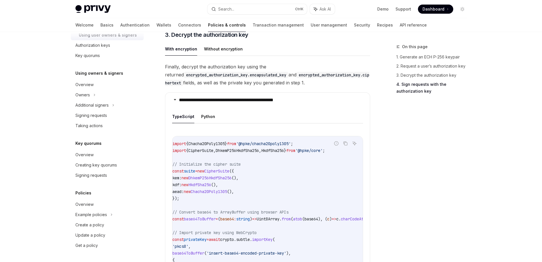
scroll to position [1681, 0]
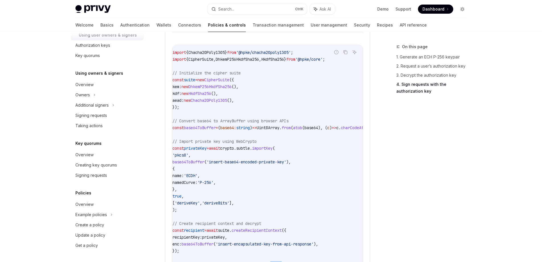
click at [466, 9] on button "Toggle dark mode" at bounding box center [462, 9] width 9 height 9
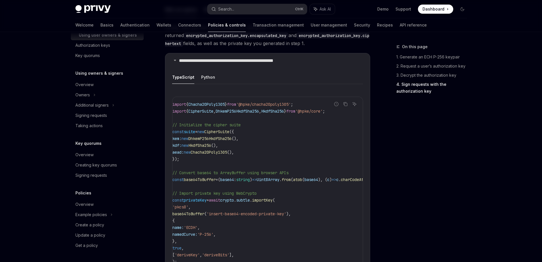
scroll to position [1651, 0]
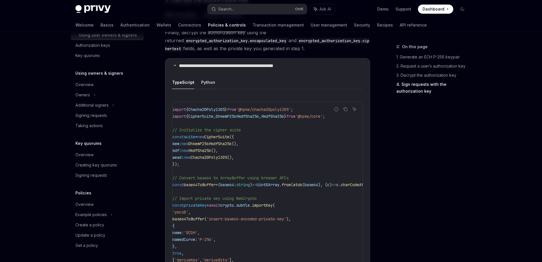
click at [206, 83] on button "Python" at bounding box center [208, 81] width 14 height 13
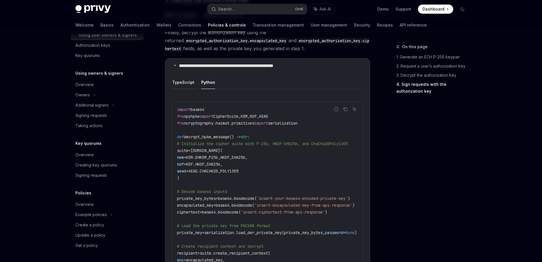
click at [181, 86] on button "TypeScript" at bounding box center [183, 81] width 22 height 13
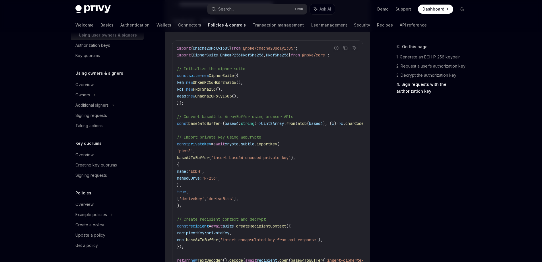
scroll to position [1679, 0]
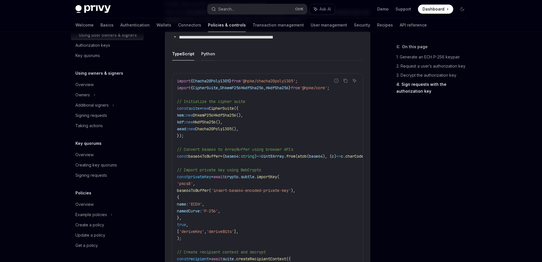
click at [209, 59] on button "Python" at bounding box center [208, 53] width 14 height 13
type textarea "*"
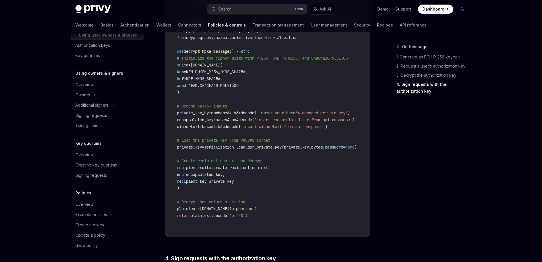
scroll to position [1708, 0]
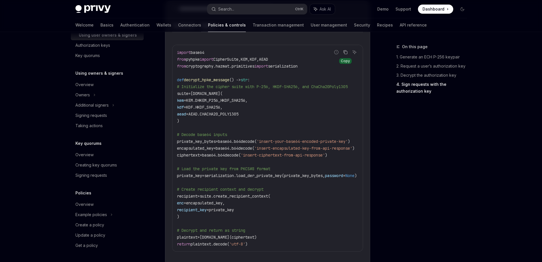
click at [347, 54] on icon "Copy the contents from the code block" at bounding box center [345, 52] width 3 height 3
drag, startPoint x: 186, startPoint y: 82, endPoint x: 234, endPoint y: 81, distance: 47.3
click at [229, 81] on span "decrypt_hpke_message" at bounding box center [207, 79] width 46 height 5
copy span "decrypt_hpke_message"
